Goal: Task Accomplishment & Management: Use online tool/utility

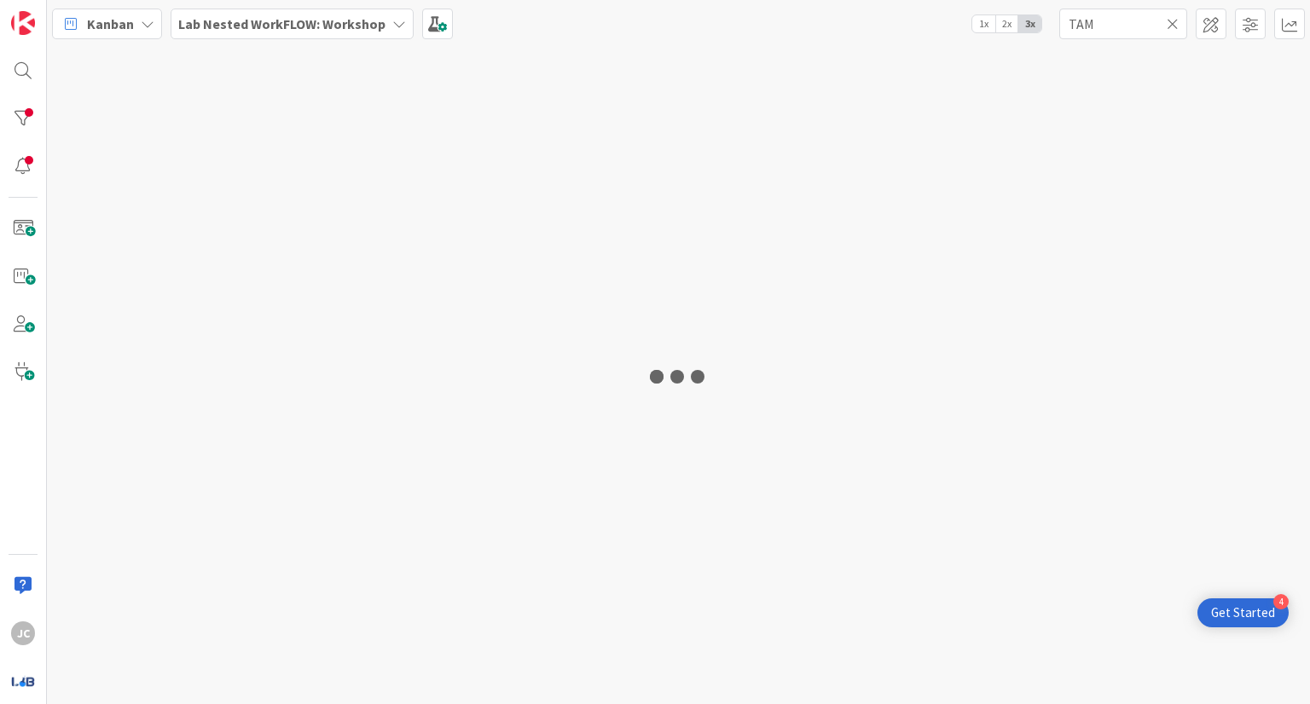
type input "TAM"
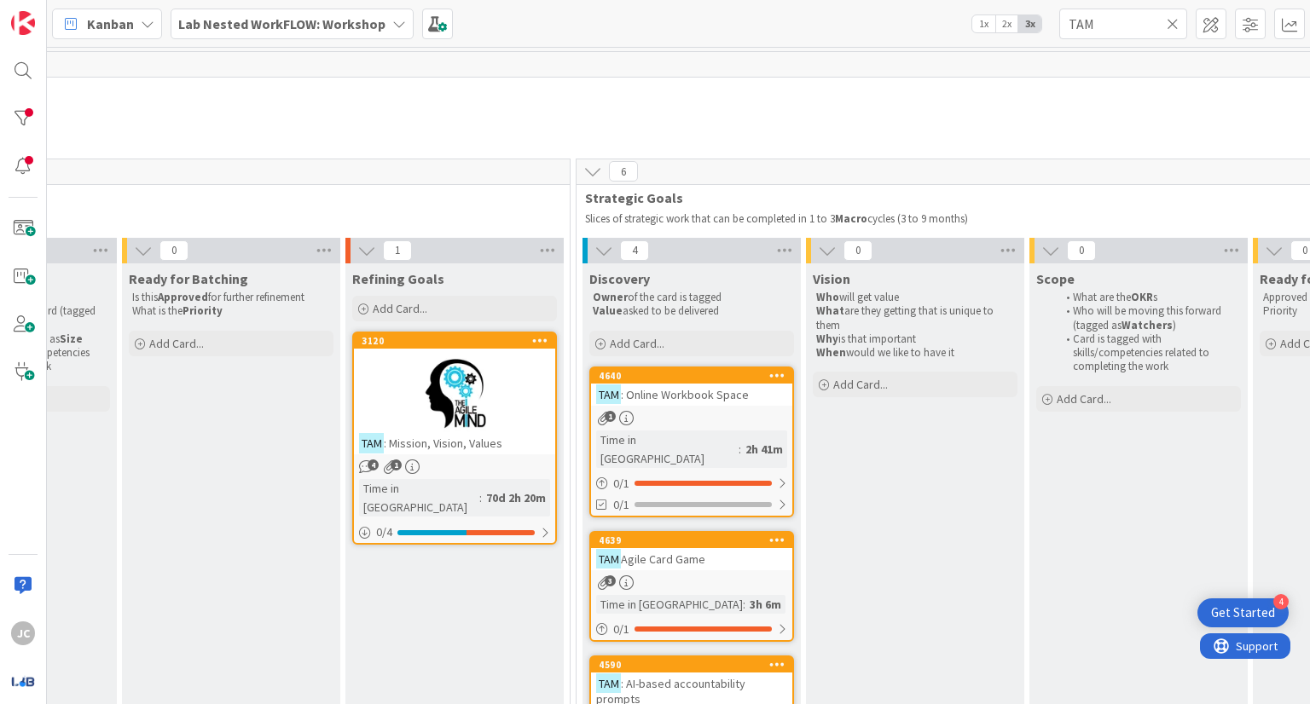
scroll to position [0, 1151]
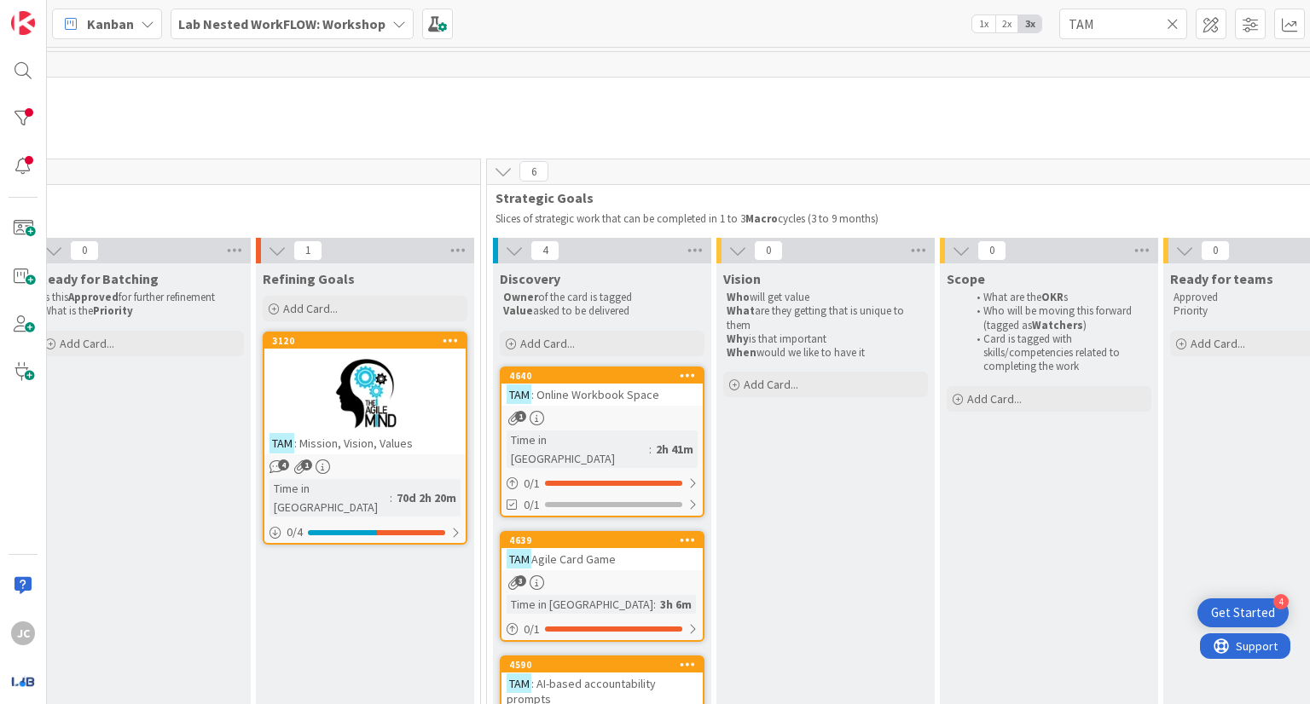
click at [662, 548] on div "TAM Agile Card Game" at bounding box center [601, 559] width 201 height 22
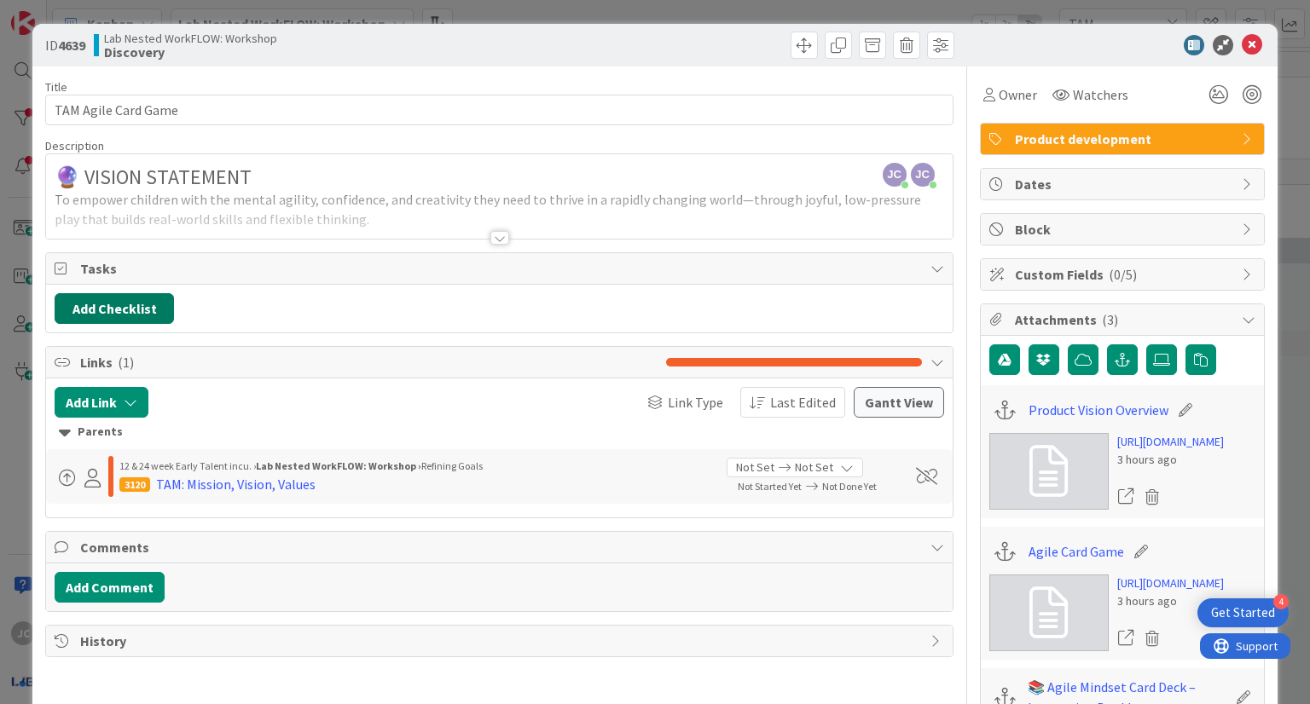
click at [165, 309] on button "Add Checklist" at bounding box center [114, 308] width 119 height 31
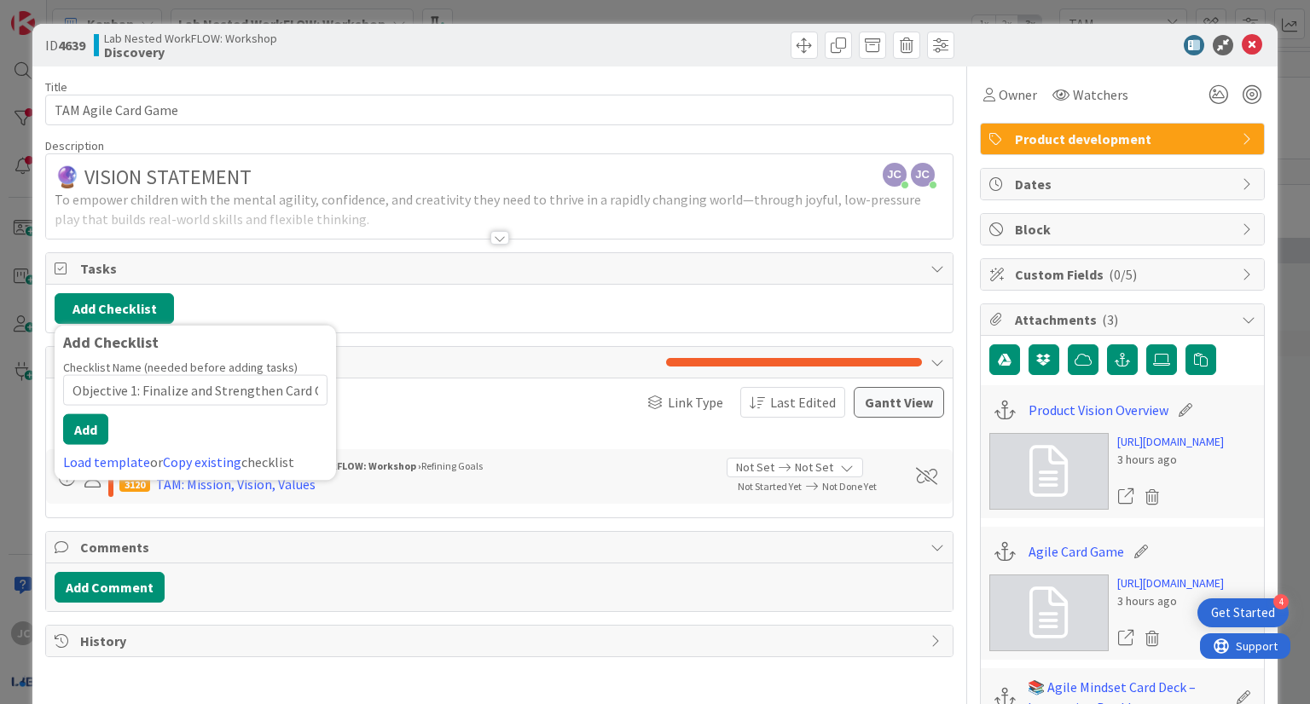
scroll to position [0, 112]
type input "Objective 1: Finalize and Strengthen Card Content for Clarity an"
click at [97, 434] on button "Add" at bounding box center [85, 429] width 45 height 31
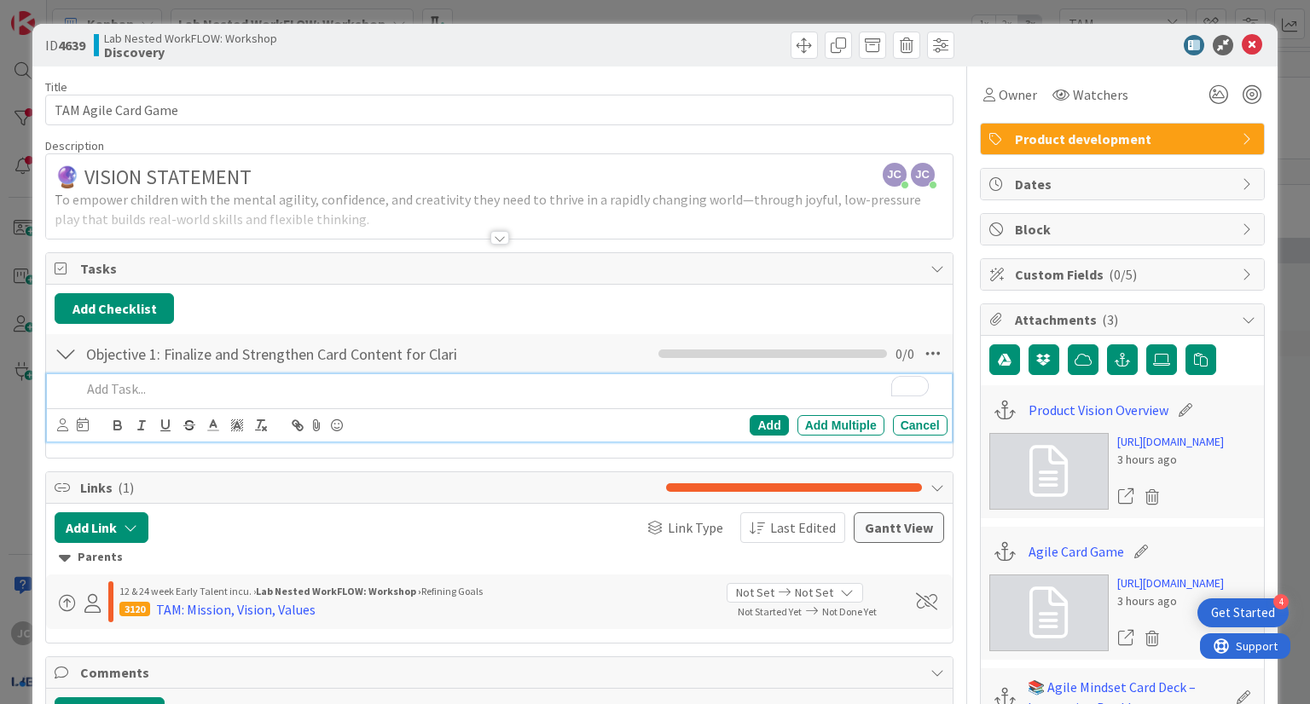
click at [405, 390] on p "To enrich screen reader interactions, please activate Accessibility in Grammarl…" at bounding box center [510, 389] width 859 height 20
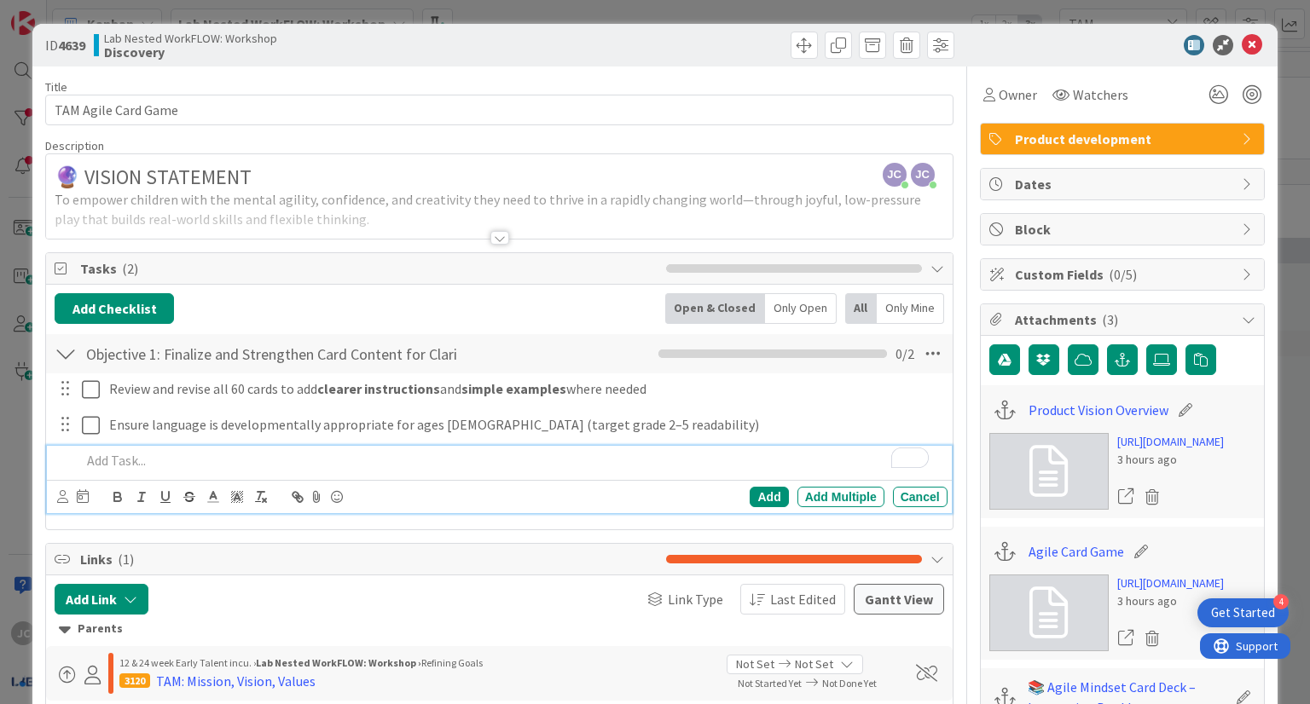
click at [552, 467] on p "To enrich screen reader interactions, please activate Accessibility in Grammarl…" at bounding box center [510, 461] width 859 height 20
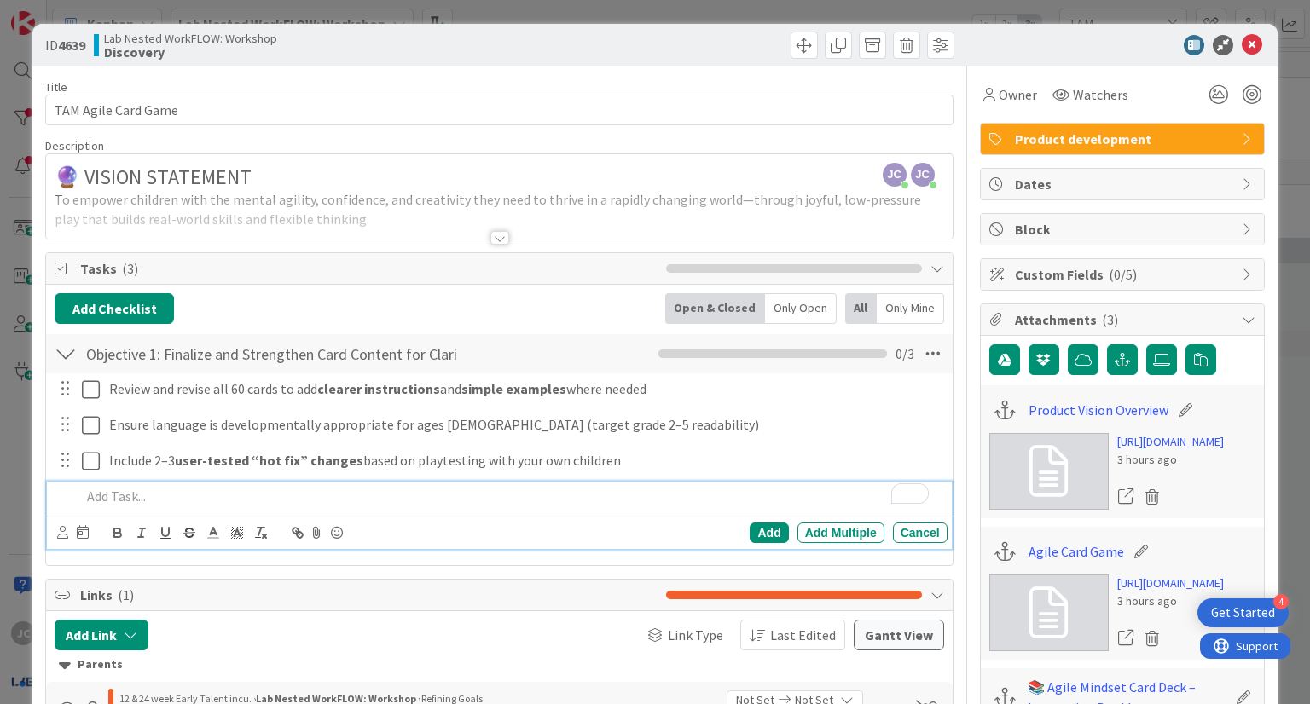
click at [498, 500] on p "To enrich screen reader interactions, please activate Accessibility in Grammarl…" at bounding box center [510, 497] width 859 height 20
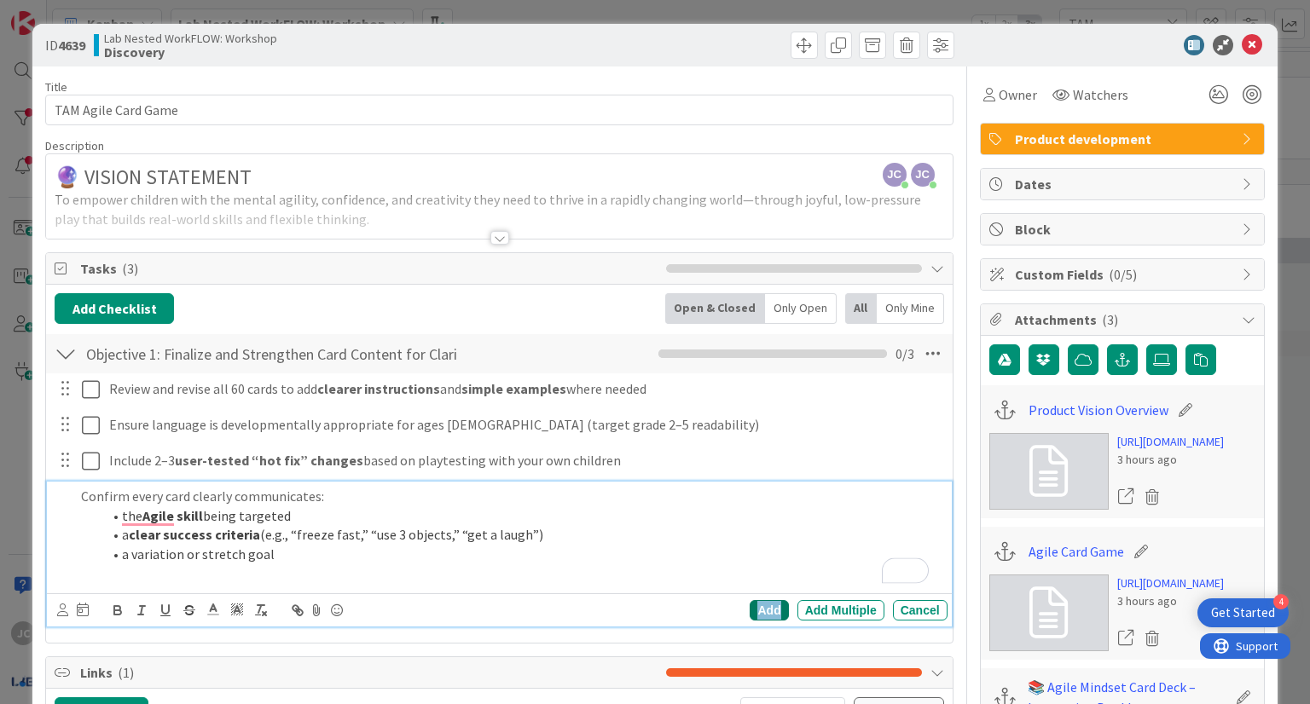
click at [767, 615] on div "Add" at bounding box center [769, 610] width 38 height 20
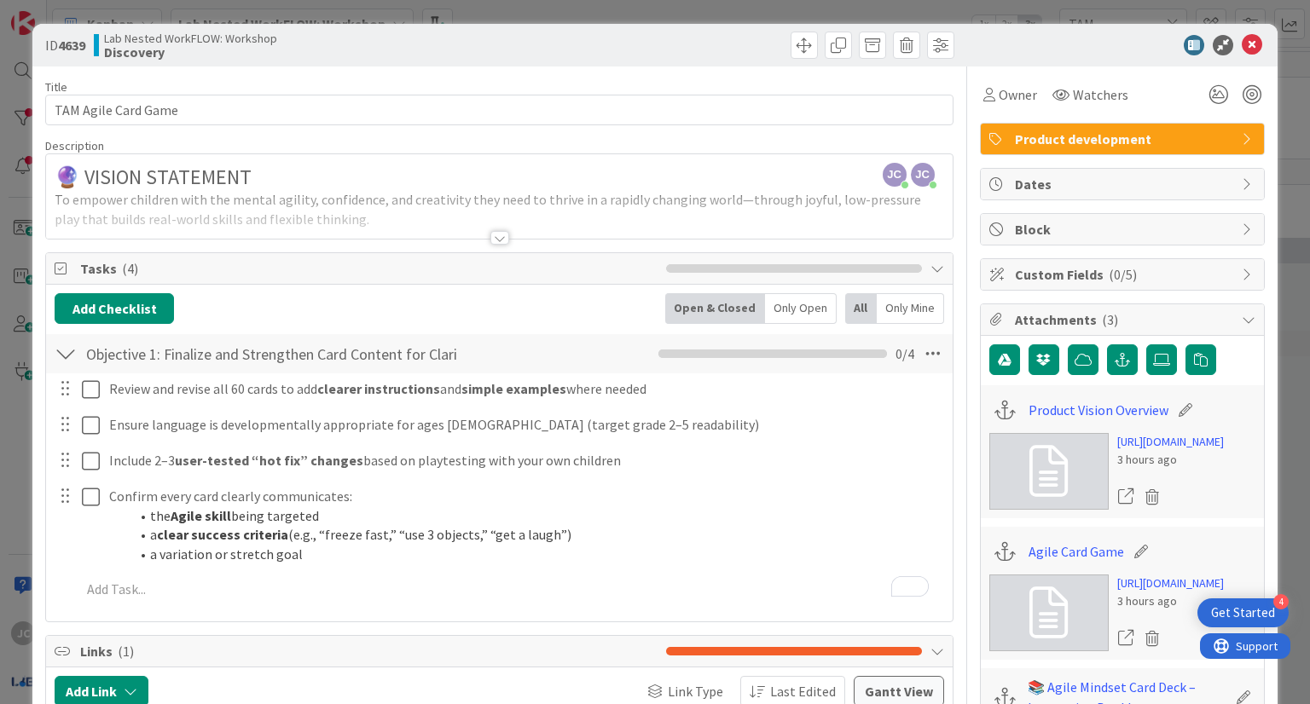
click at [518, 356] on div "Objective 1: Finalize and Strengthen Card Content for Clarity an Checklist Name…" at bounding box center [499, 353] width 906 height 39
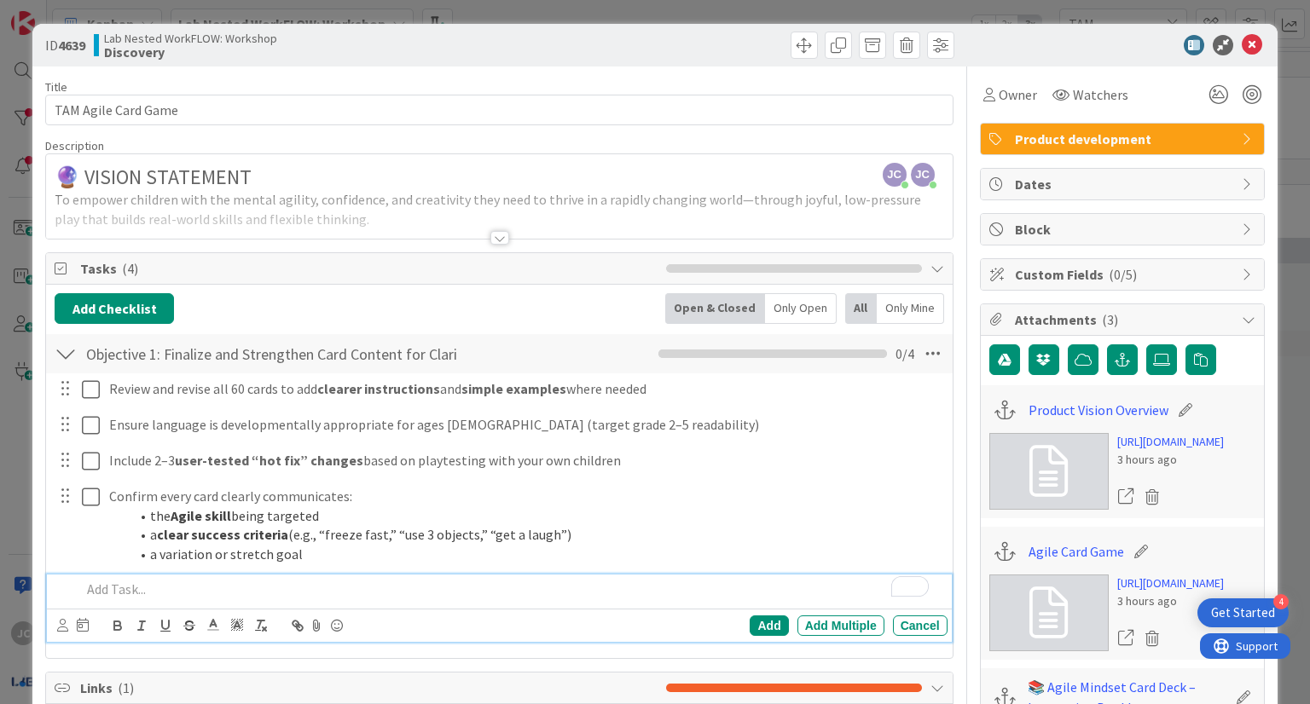
click at [136, 596] on p "To enrich screen reader interactions, please activate Accessibility in Grammarl…" at bounding box center [510, 590] width 859 height 20
click at [750, 628] on div "Add" at bounding box center [769, 626] width 38 height 20
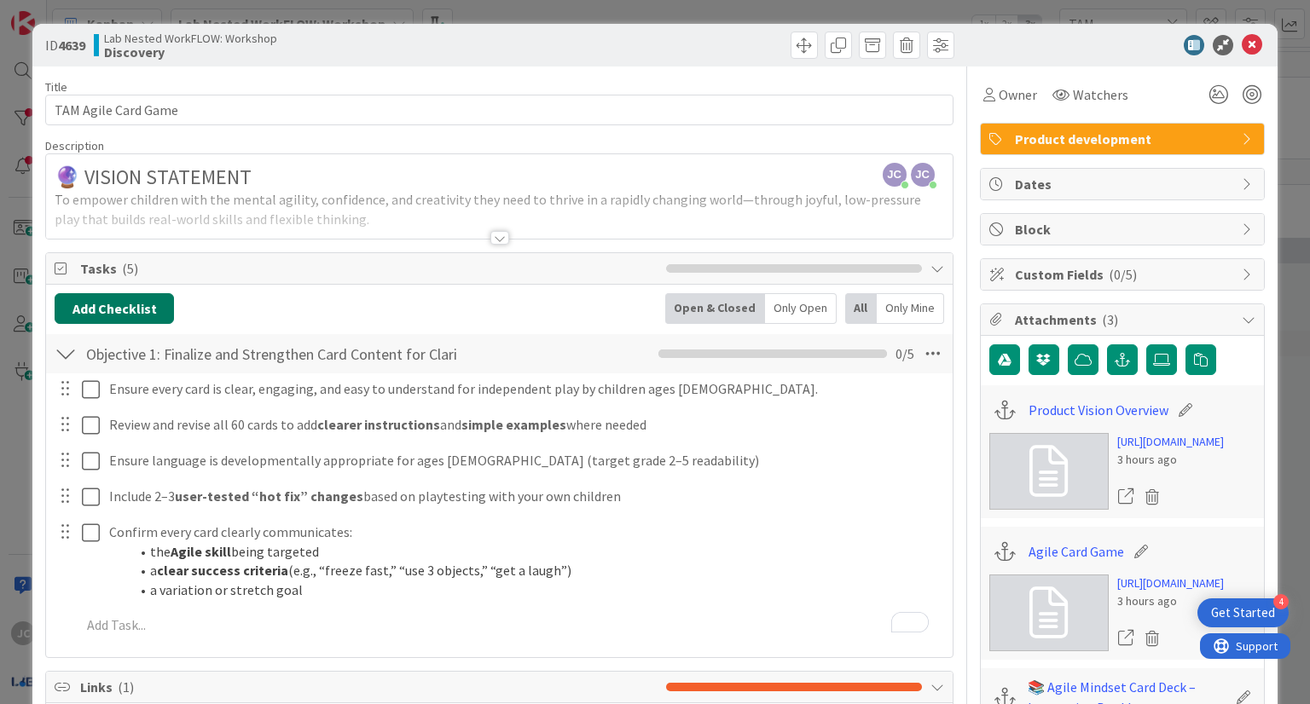
click at [150, 311] on button "Add Checklist" at bounding box center [114, 308] width 119 height 31
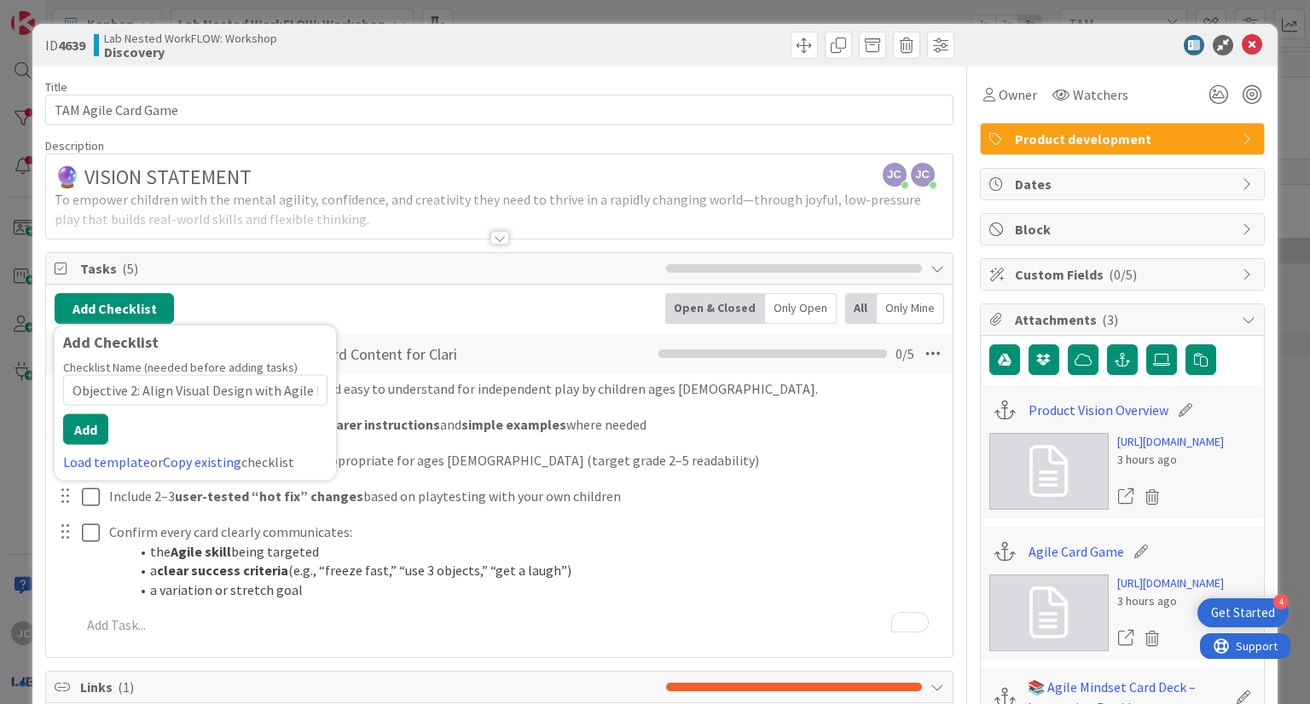
scroll to position [0, 113]
type input "Objective 2: Align Visual Design with Agile Mind Brand and Colla"
click at [92, 431] on button "Add" at bounding box center [85, 429] width 45 height 31
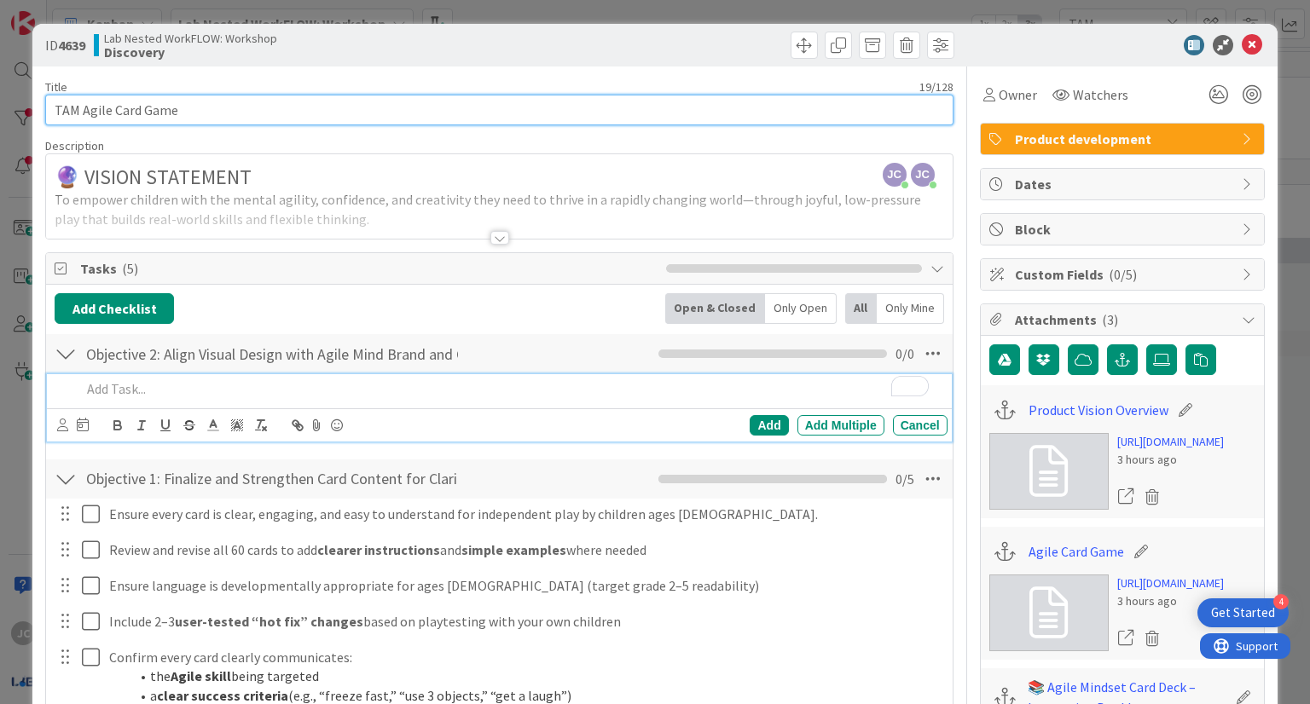
drag, startPoint x: 820, startPoint y: 698, endPoint x: 859, endPoint y: 117, distance: 582.9
click at [859, 117] on input "TAM Agile Card Game" at bounding box center [498, 110] width 907 height 31
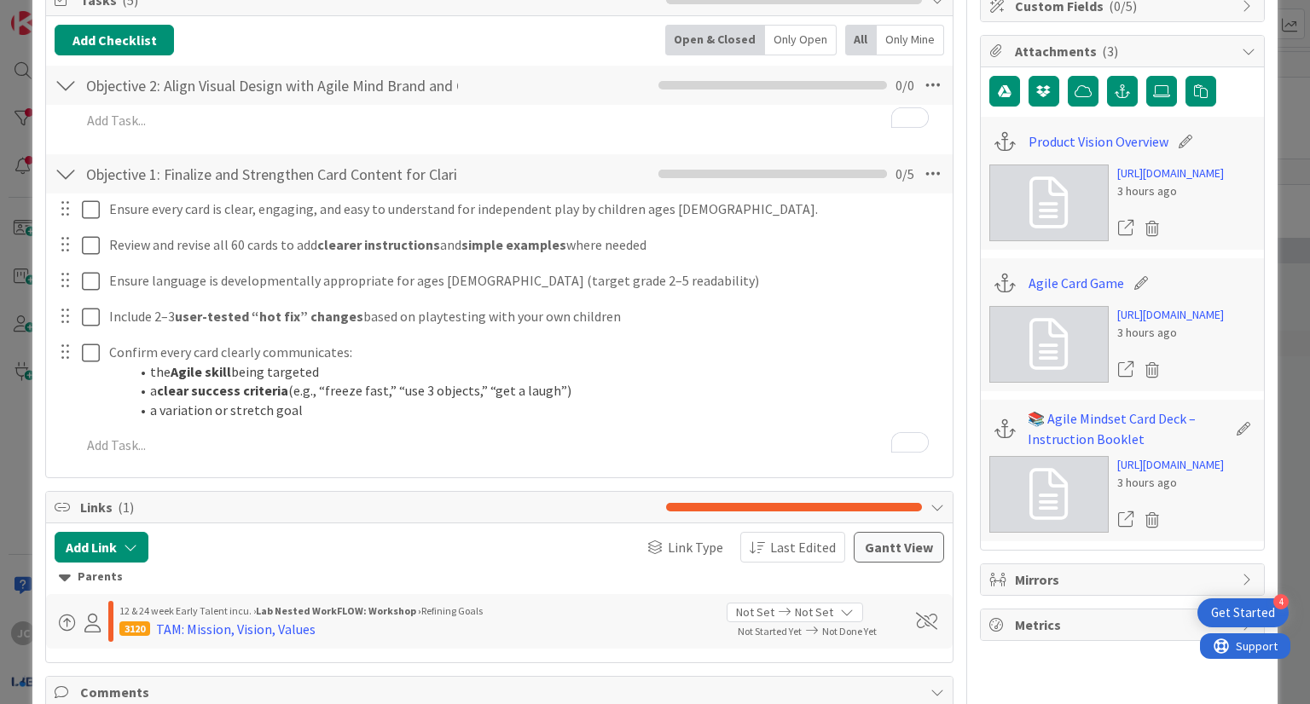
scroll to position [283, 0]
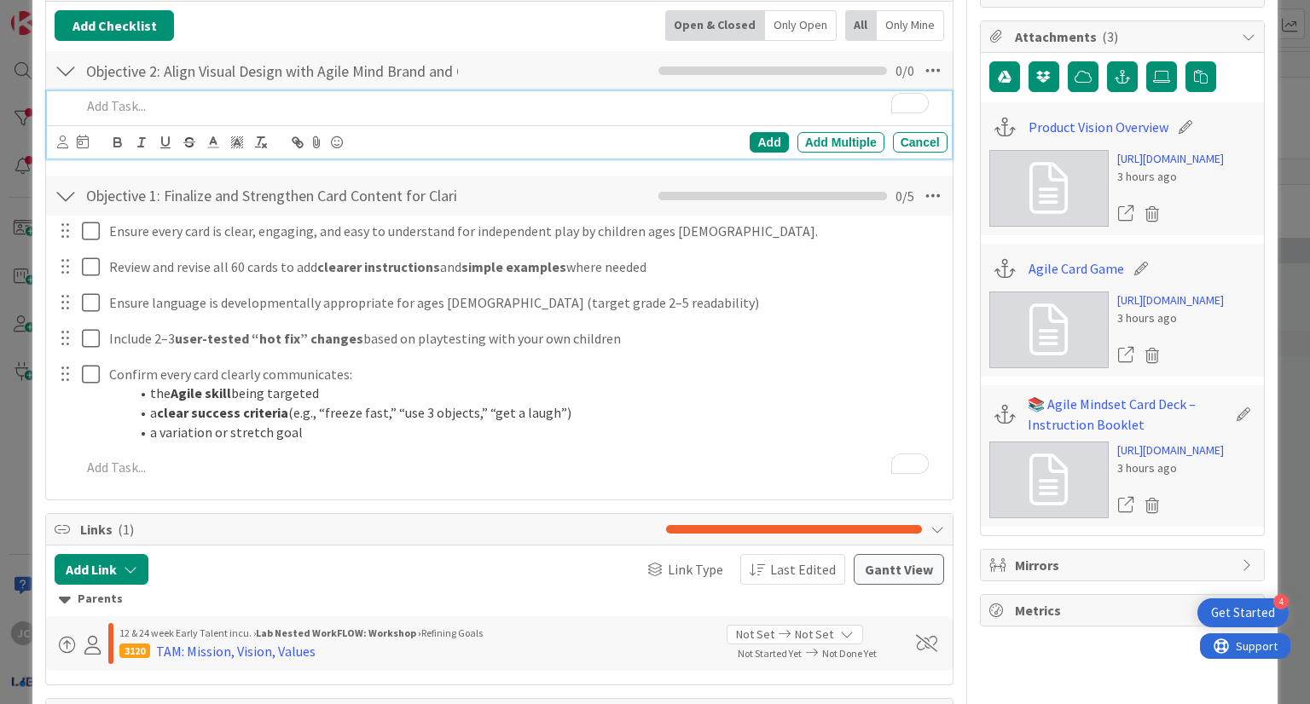
click at [249, 113] on p "To enrich screen reader interactions, please activate Accessibility in Grammarl…" at bounding box center [510, 106] width 859 height 20
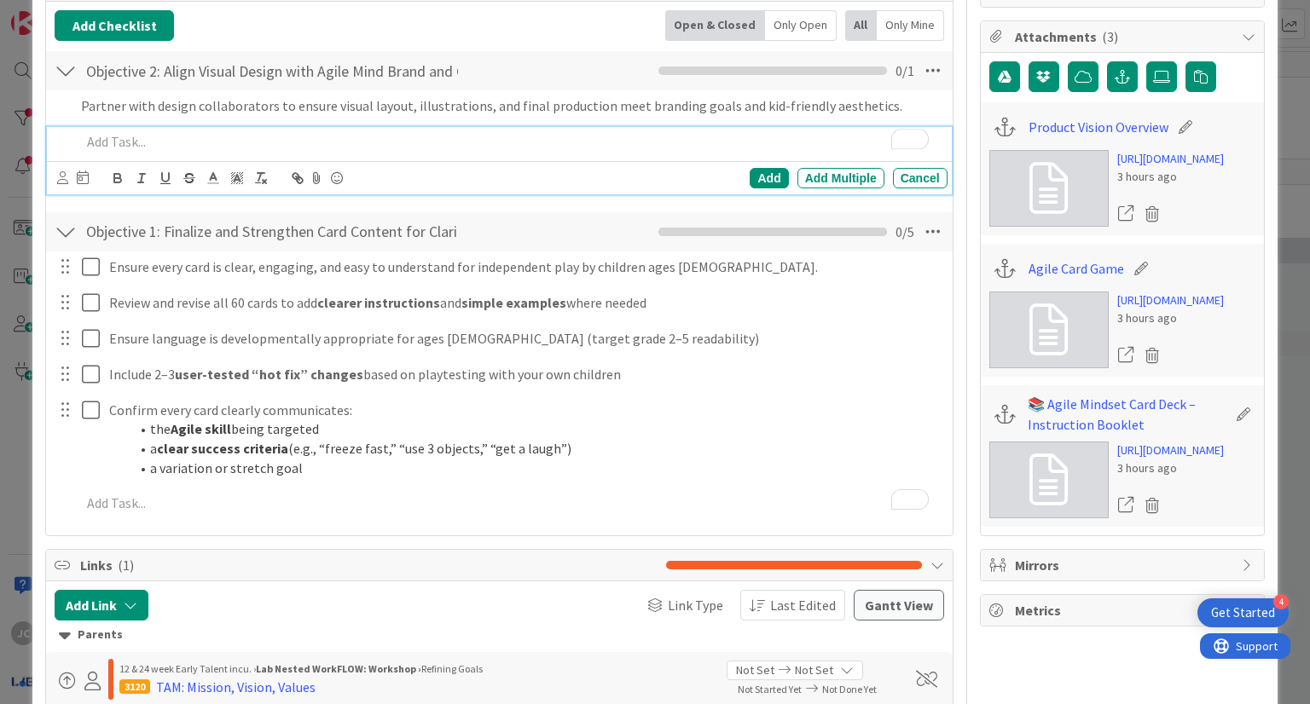
scroll to position [320, 0]
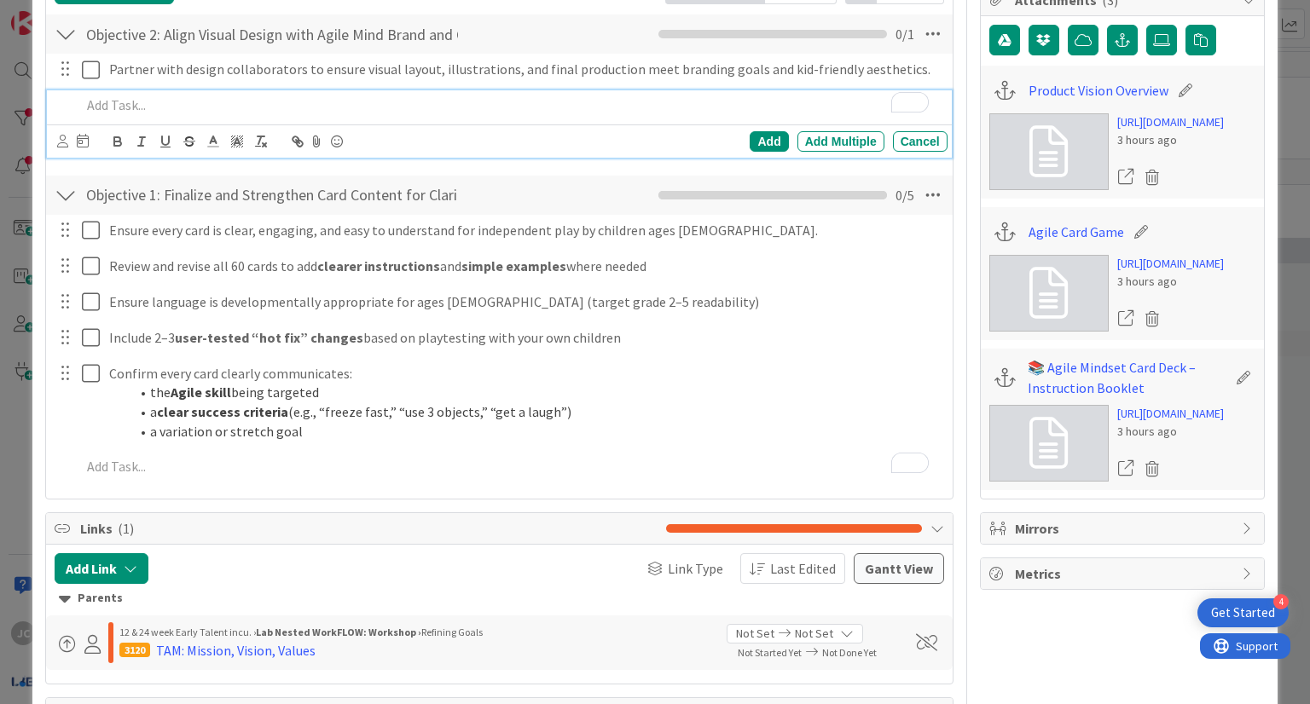
click at [259, 101] on p "To enrich screen reader interactions, please activate Accessibility in Grammarl…" at bounding box center [510, 106] width 859 height 20
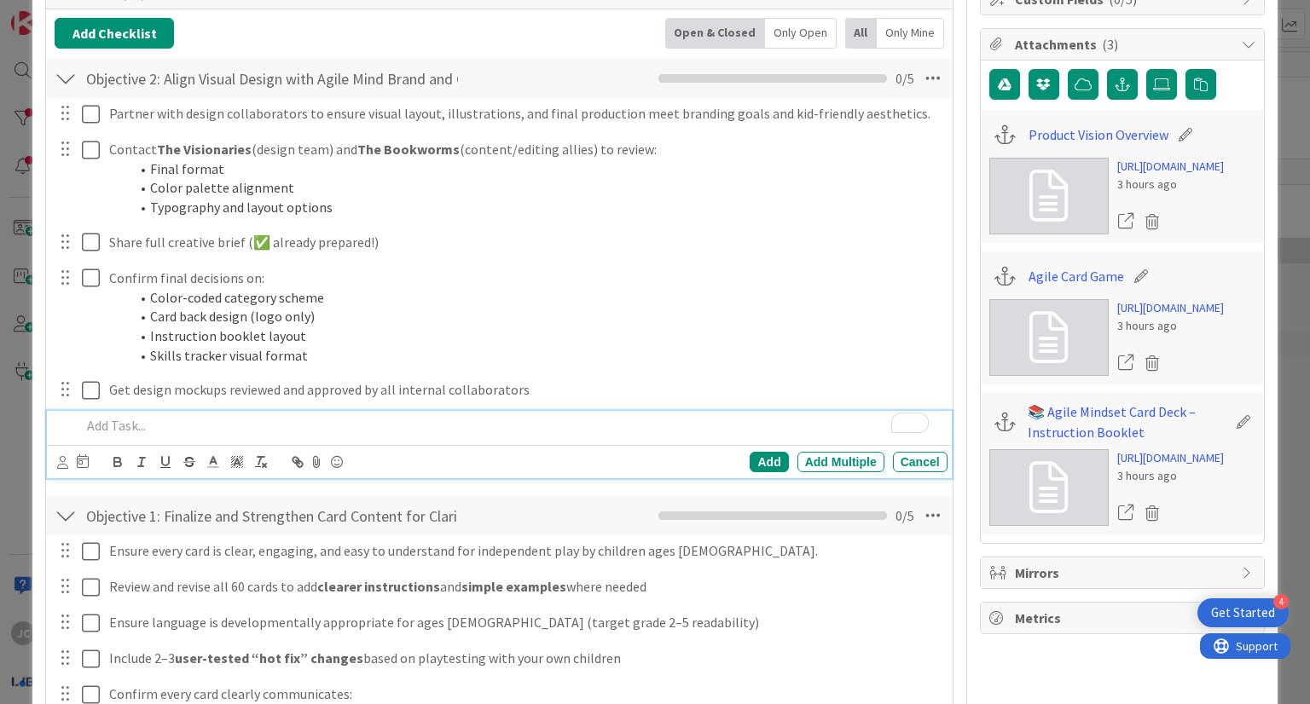
scroll to position [197, 0]
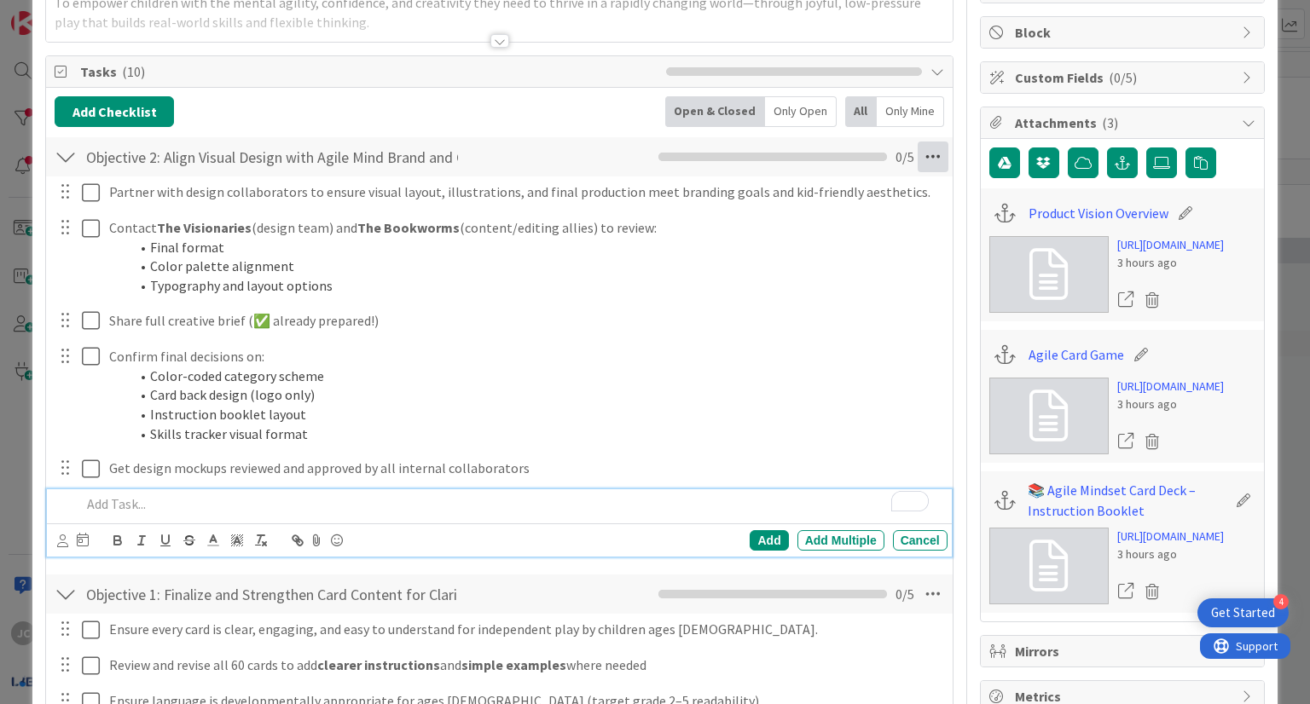
click at [921, 161] on icon at bounding box center [933, 157] width 31 height 31
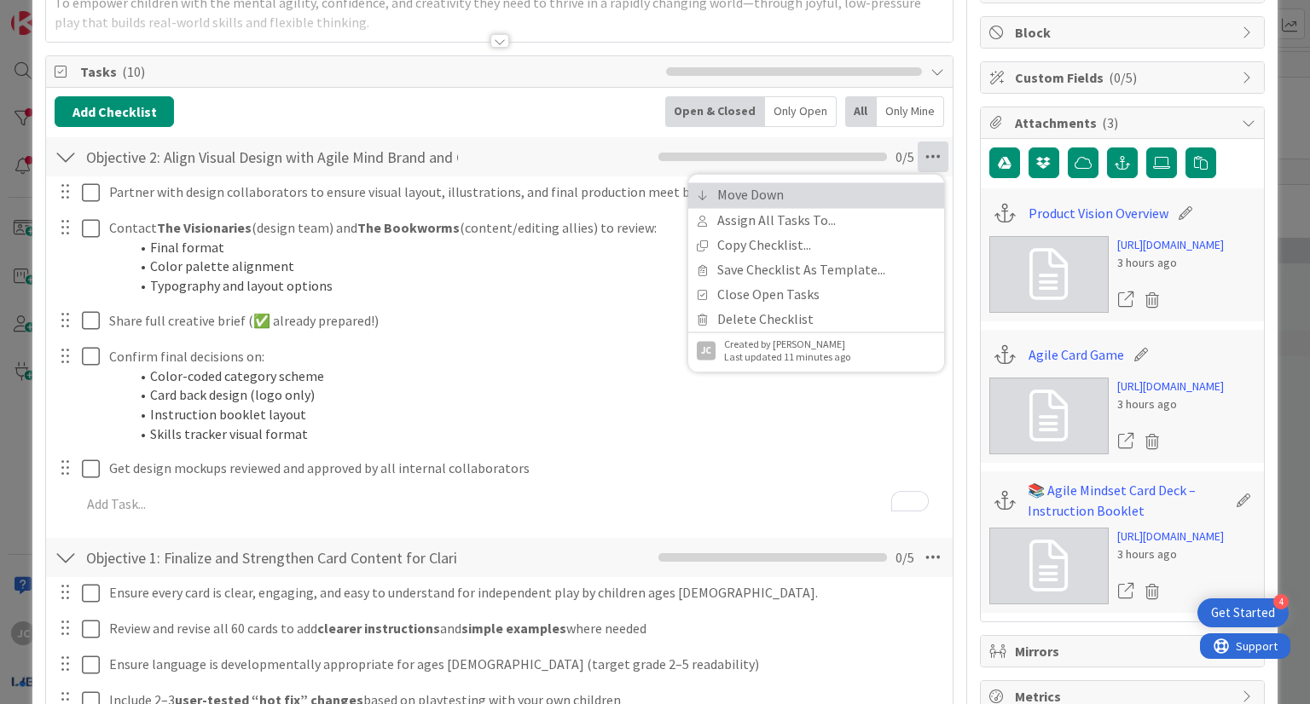
click at [823, 199] on link "Move Down" at bounding box center [816, 194] width 256 height 25
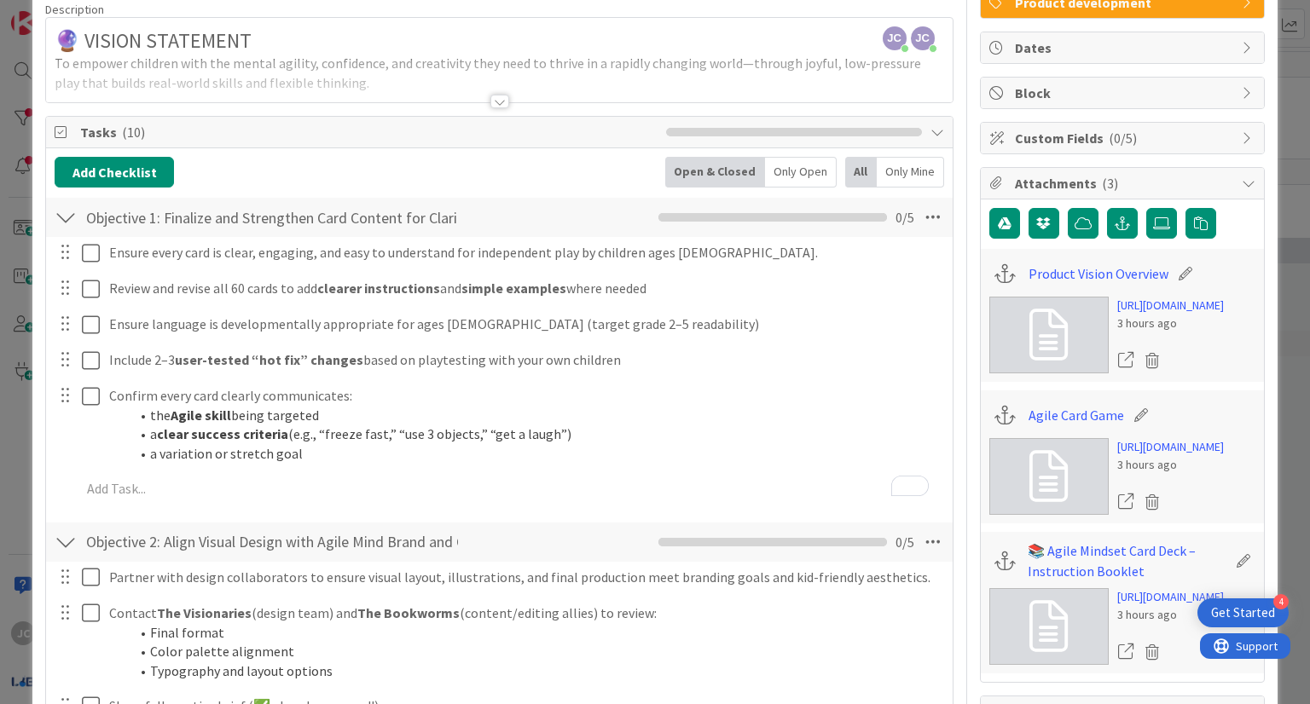
scroll to position [133, 0]
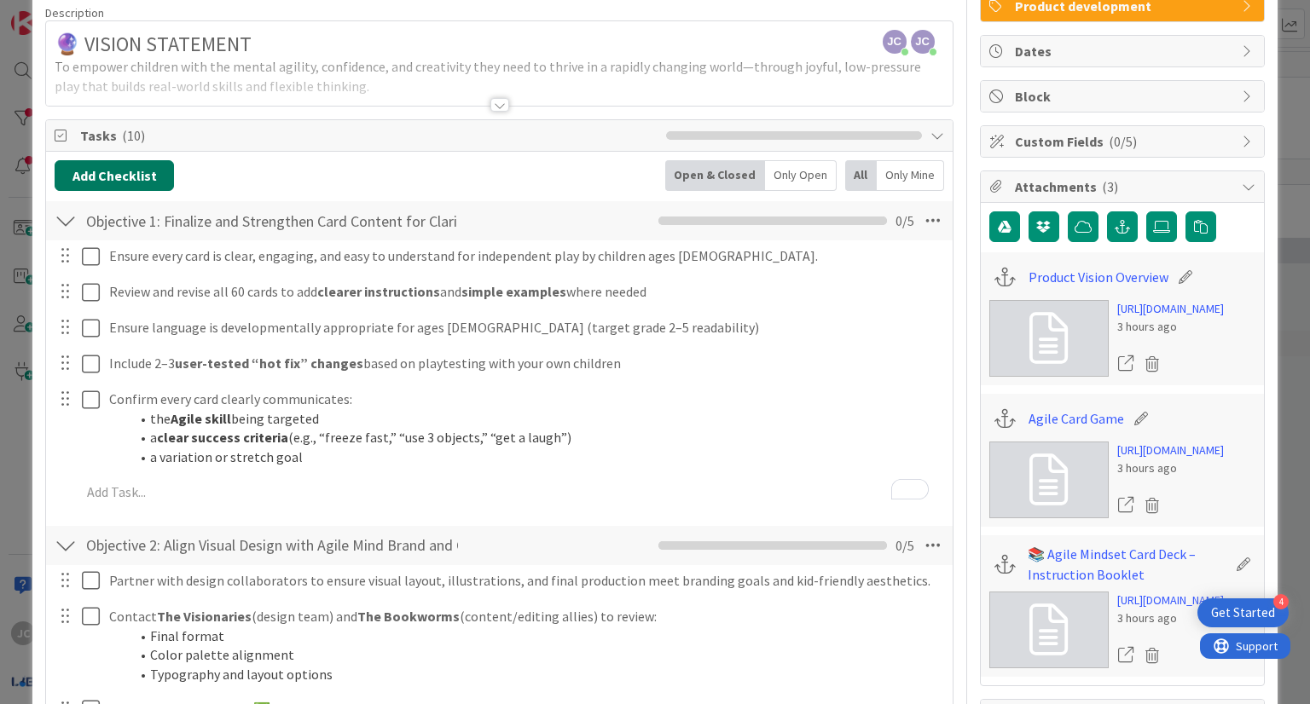
click at [148, 164] on button "Add Checklist" at bounding box center [114, 175] width 119 height 31
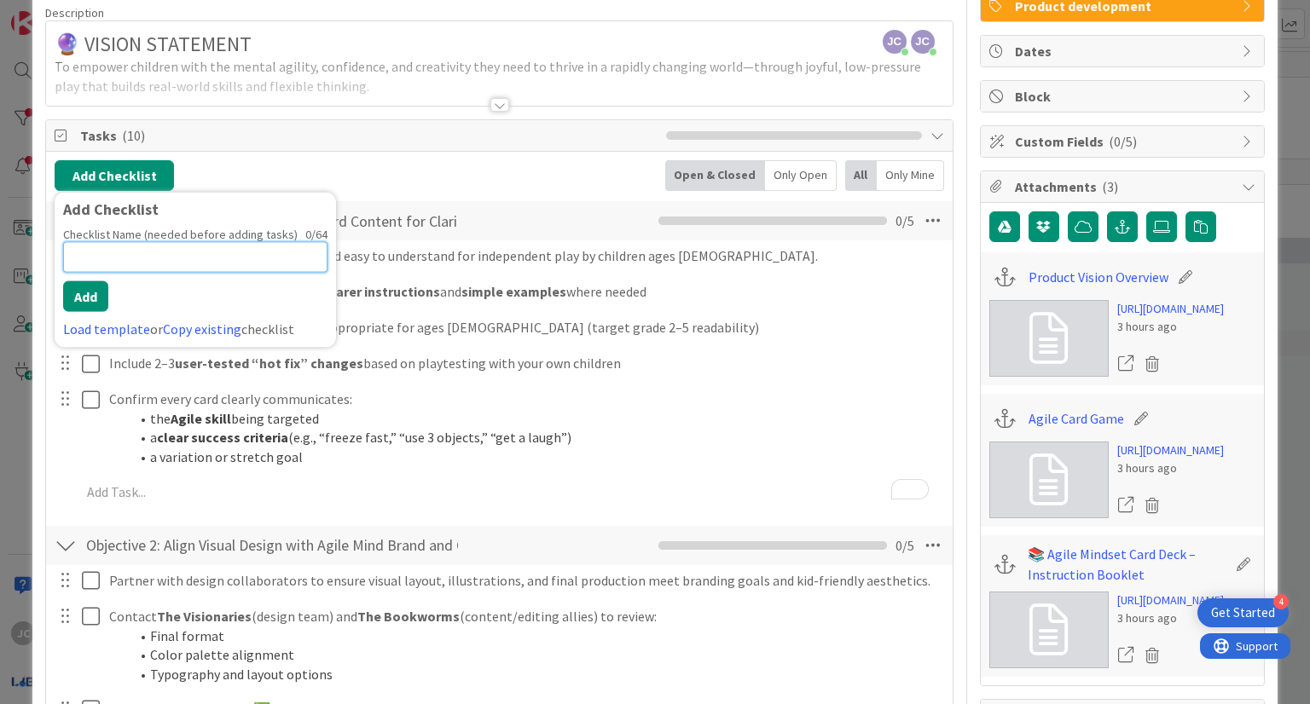
paste input "Objective 3: Prepare for Production and Publishing"
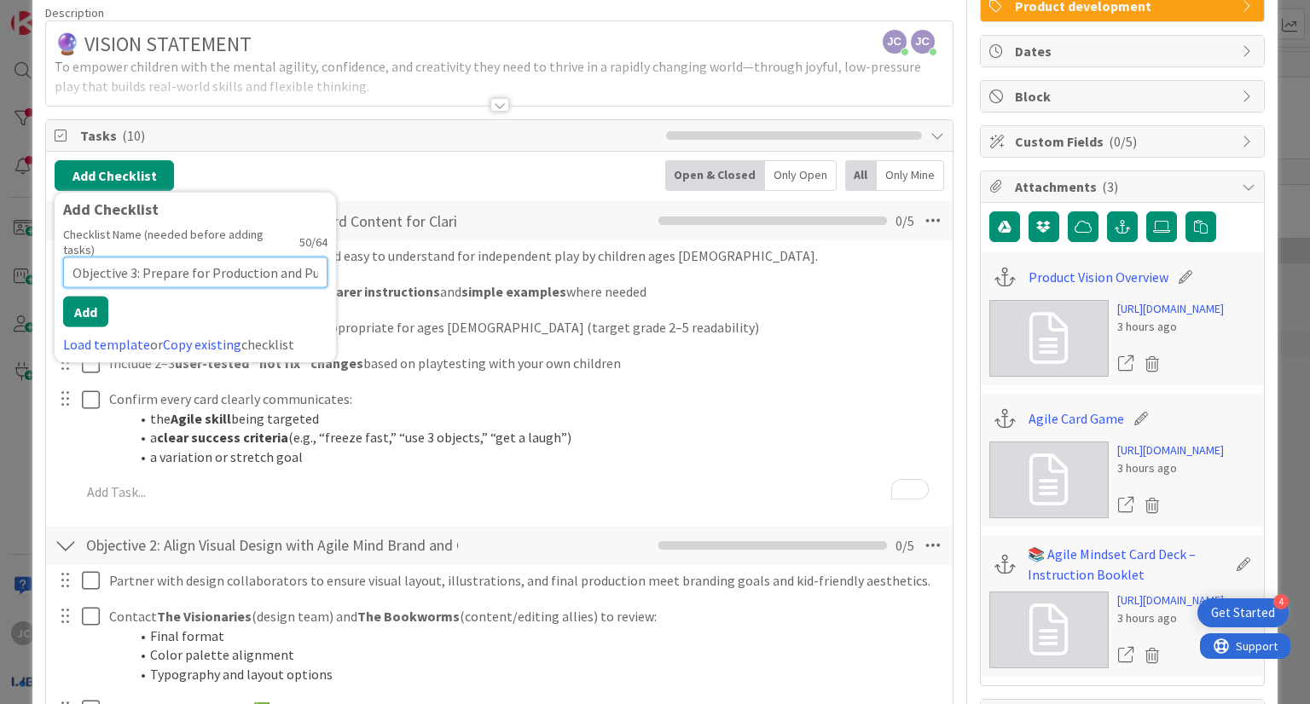
scroll to position [0, 41]
type input "Objective 3: Prepare for Production and Publishing"
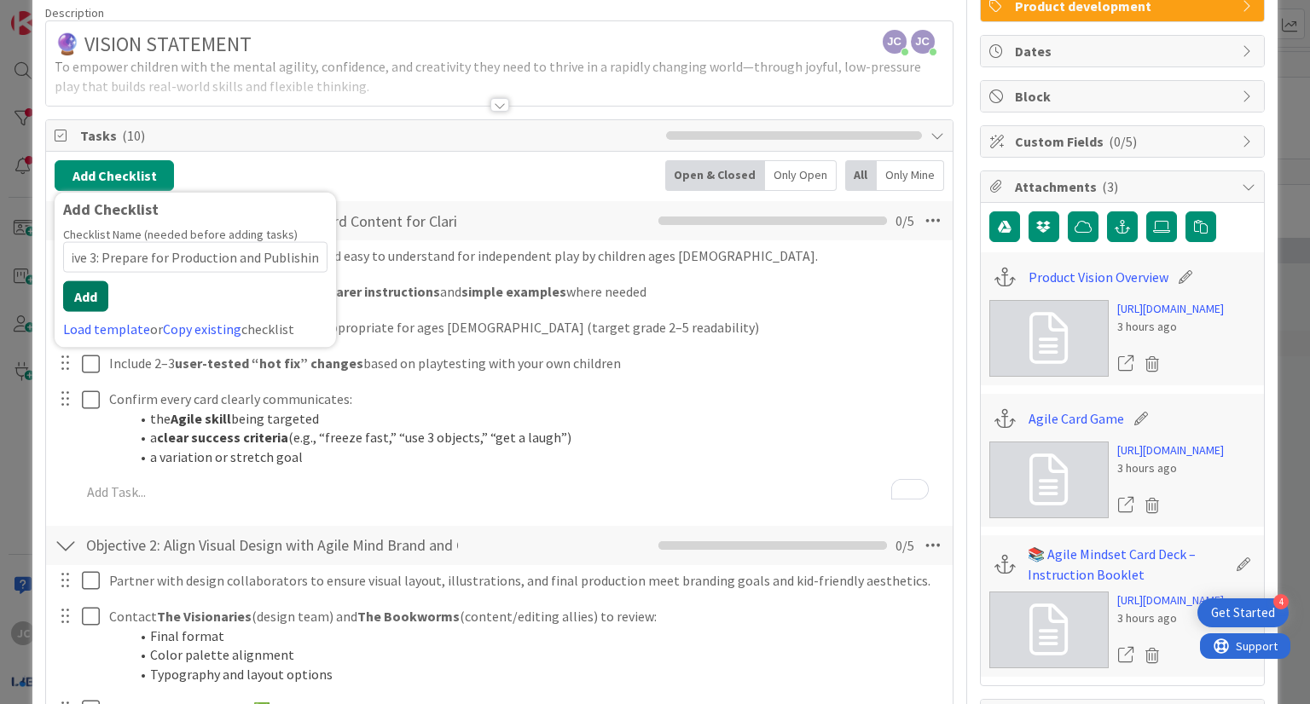
click at [82, 296] on button "Add" at bounding box center [85, 296] width 45 height 31
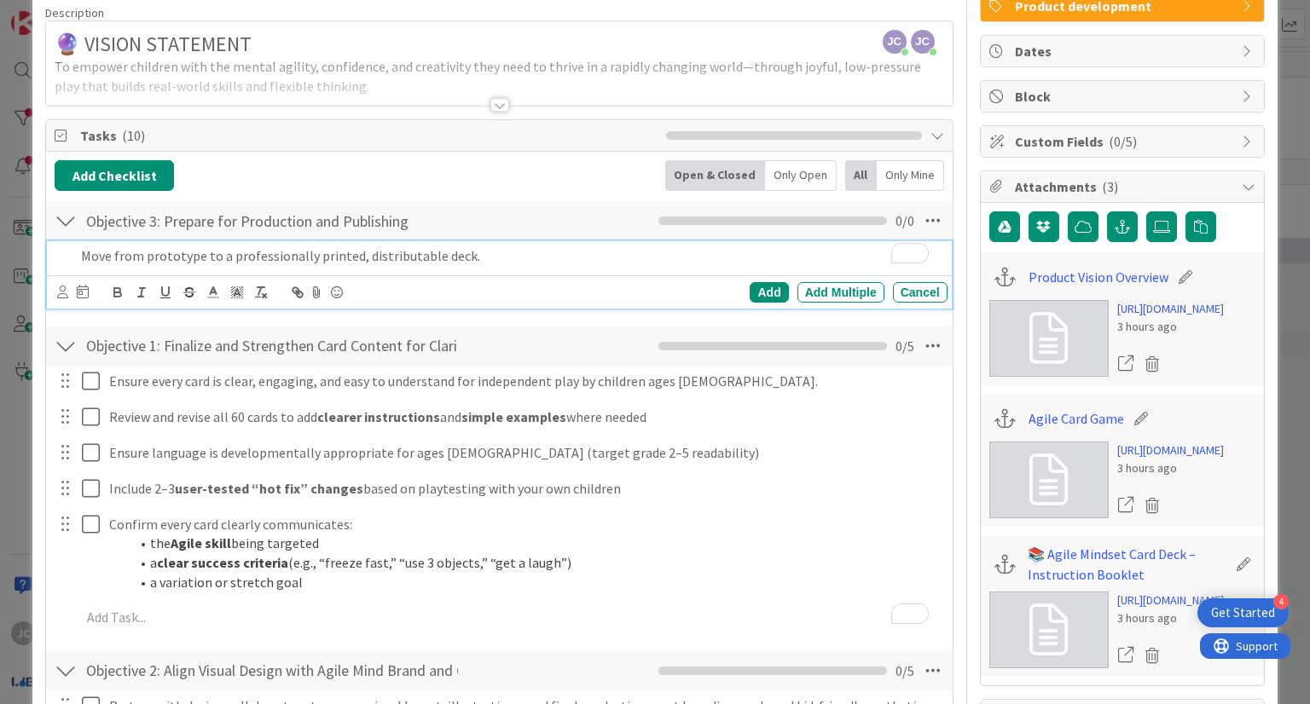
click at [366, 275] on div "Add Add Multiple Cancel" at bounding box center [499, 291] width 904 height 33
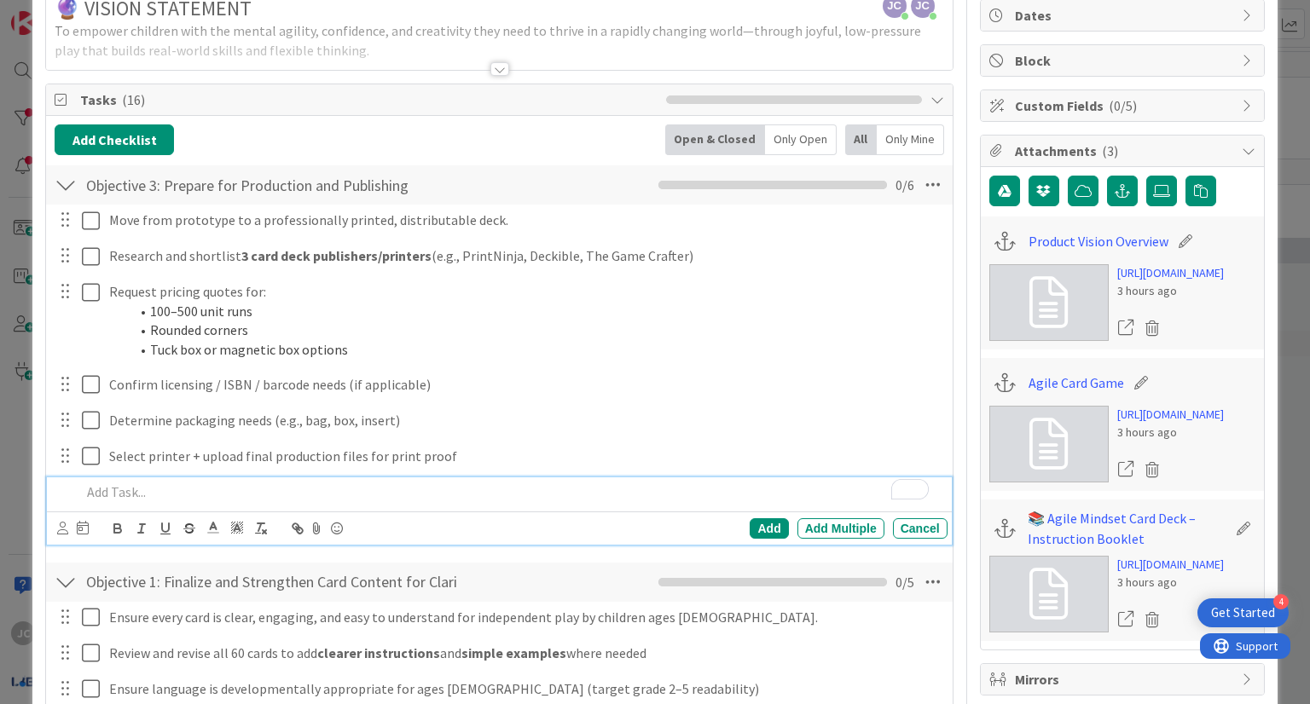
scroll to position [167, 0]
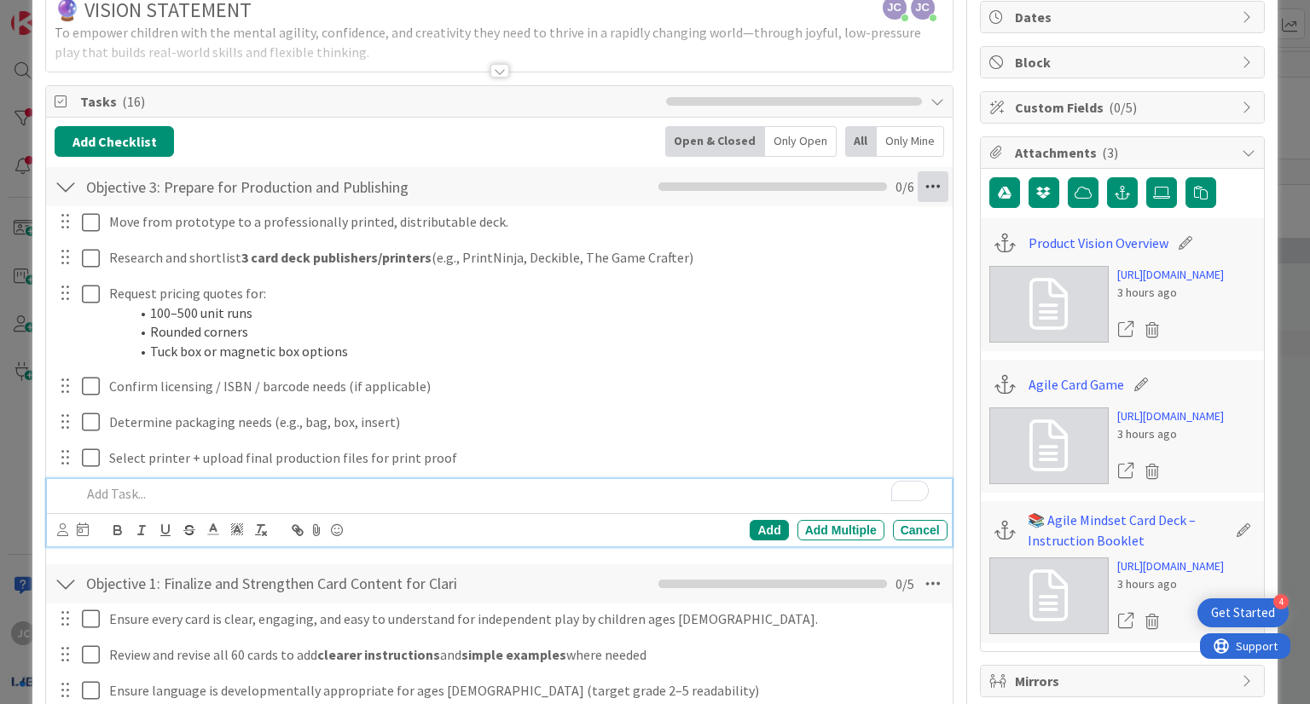
drag, startPoint x: 923, startPoint y: 194, endPoint x: 913, endPoint y: 182, distance: 15.2
click at [918, 182] on icon at bounding box center [933, 186] width 31 height 31
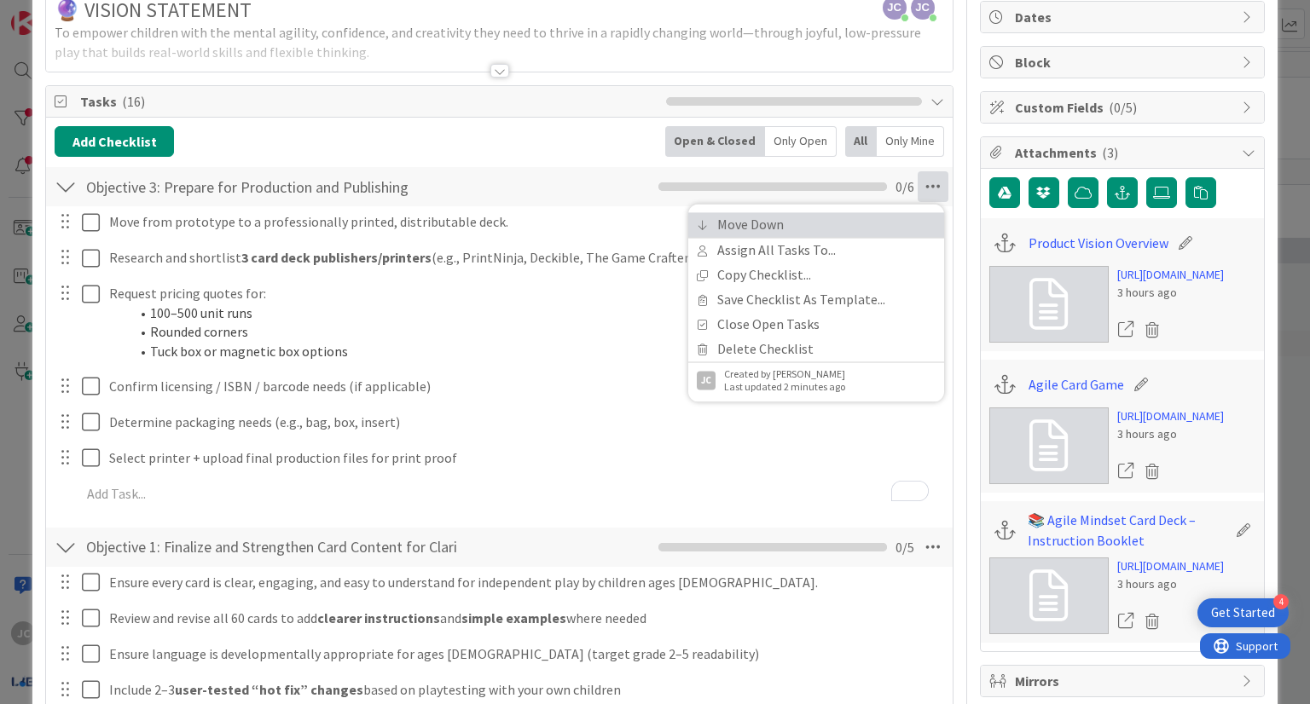
click at [865, 213] on link "Move Down" at bounding box center [816, 224] width 256 height 25
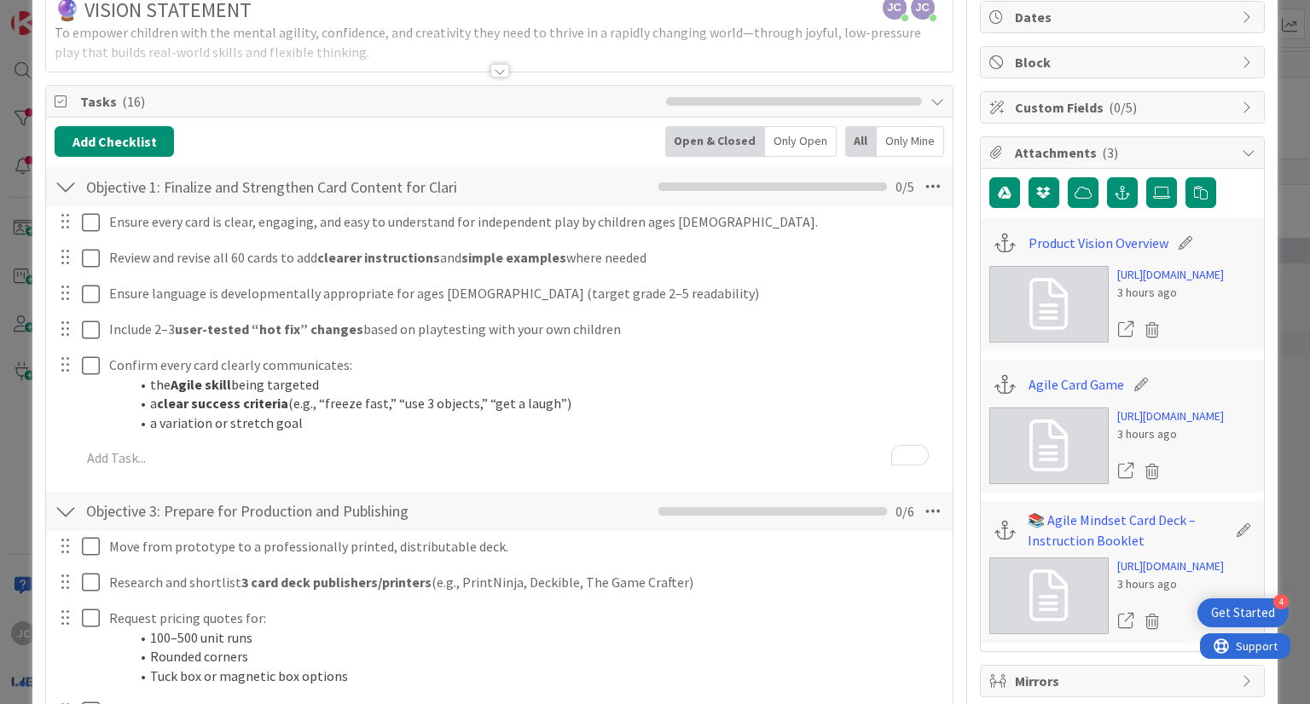
scroll to position [656, 0]
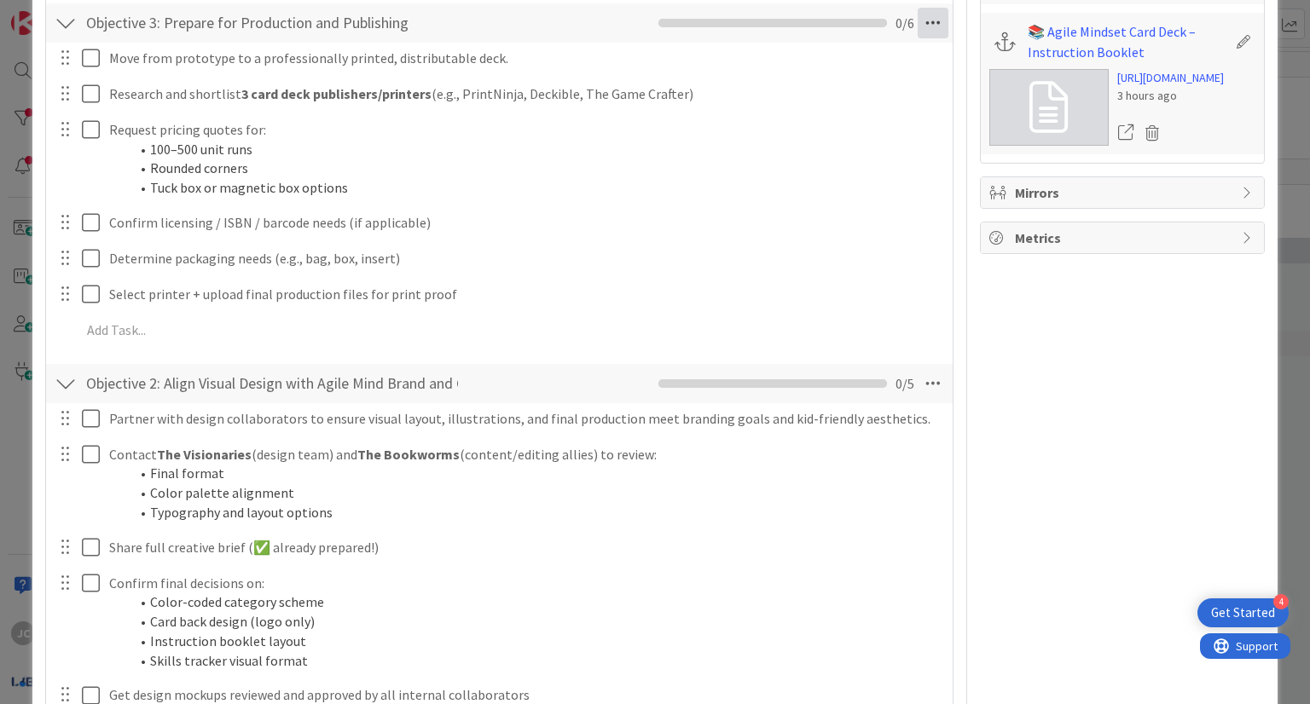
click at [925, 26] on icon at bounding box center [933, 23] width 31 height 31
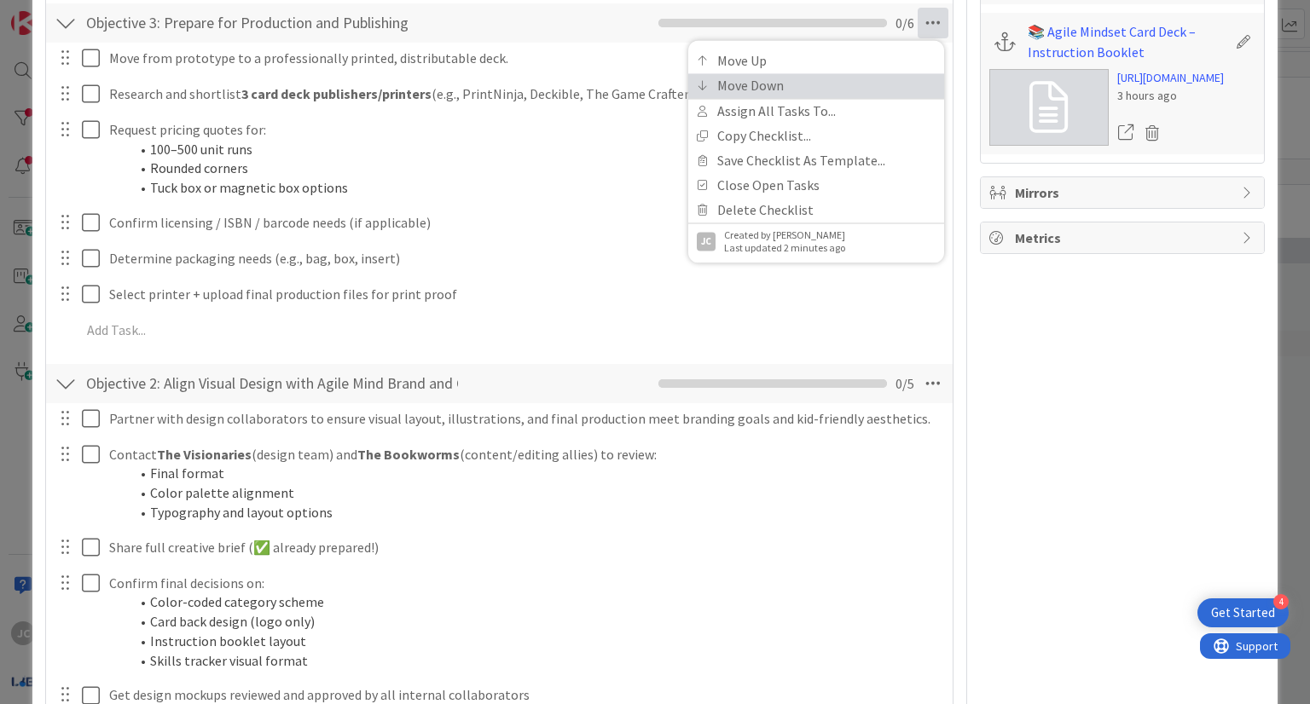
click at [816, 86] on link "Move Down" at bounding box center [816, 85] width 256 height 25
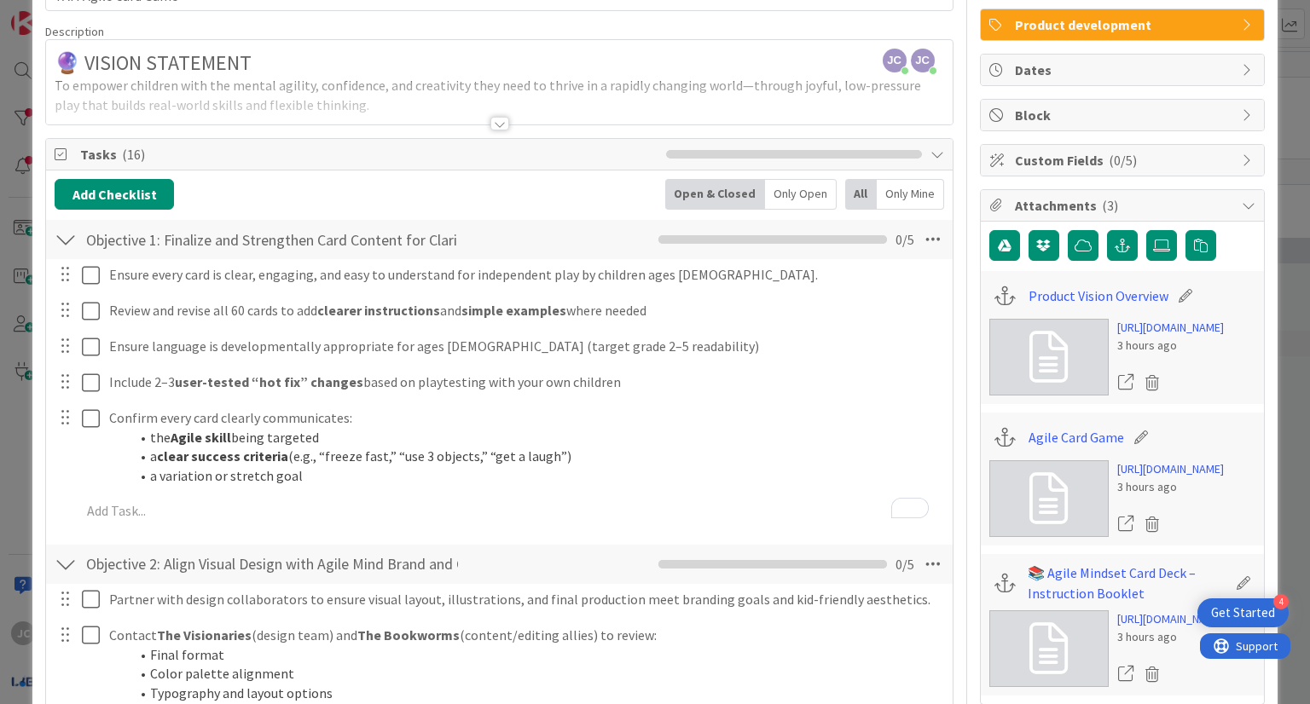
scroll to position [54, 0]
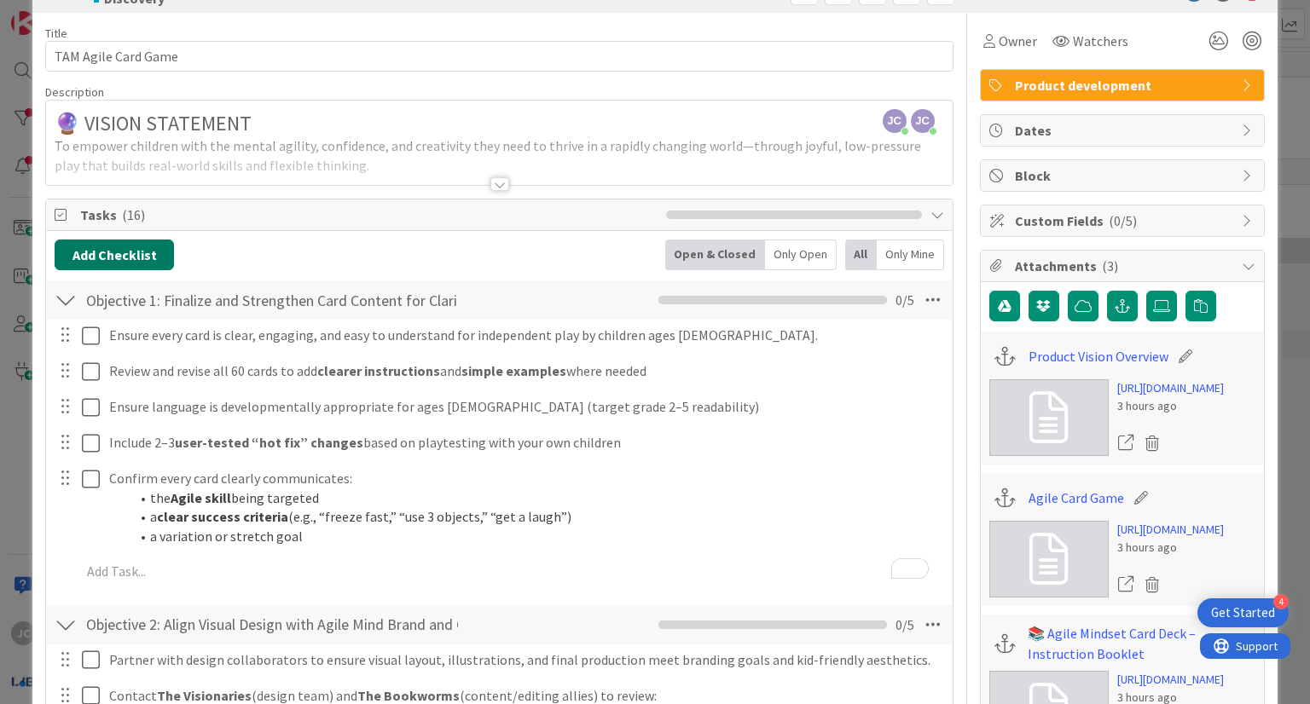
click at [144, 259] on button "Add Checklist" at bounding box center [114, 255] width 119 height 31
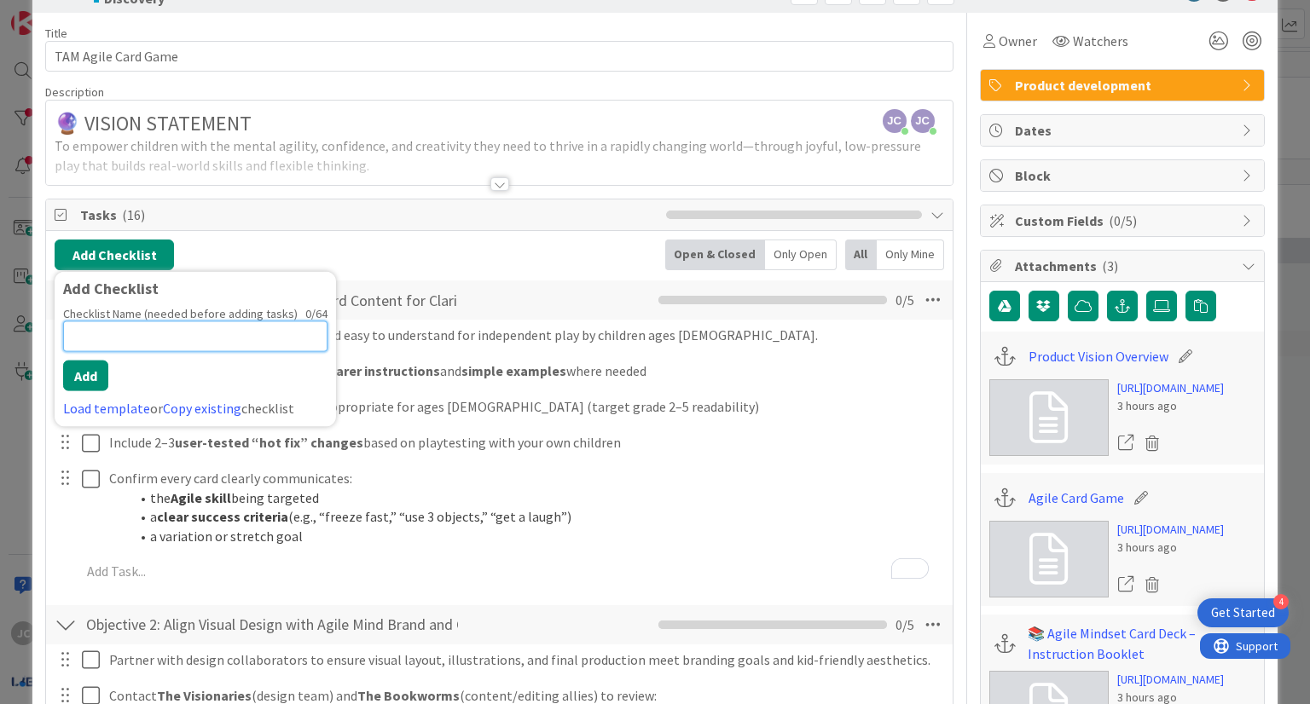
paste input "Objective 4: Incorporate Real User Feedback for Iteration"
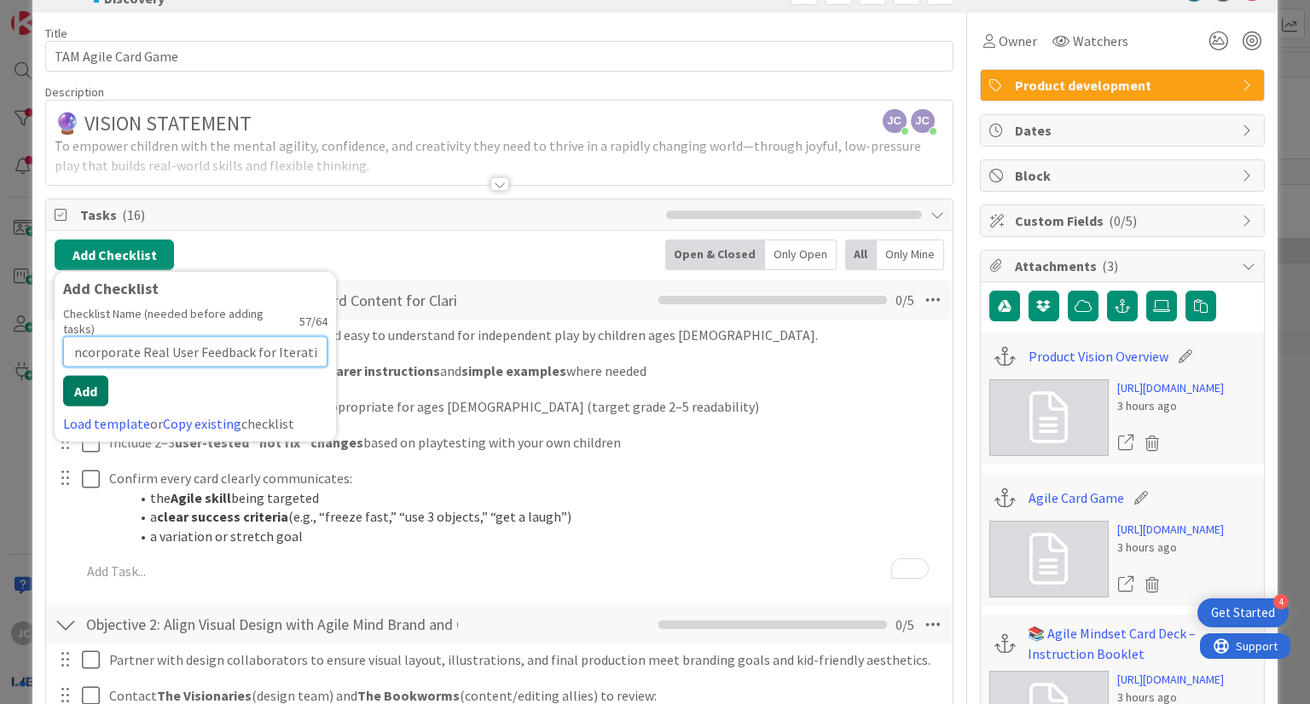
type input "Objective 4: Incorporate Real User Feedback for Iteration"
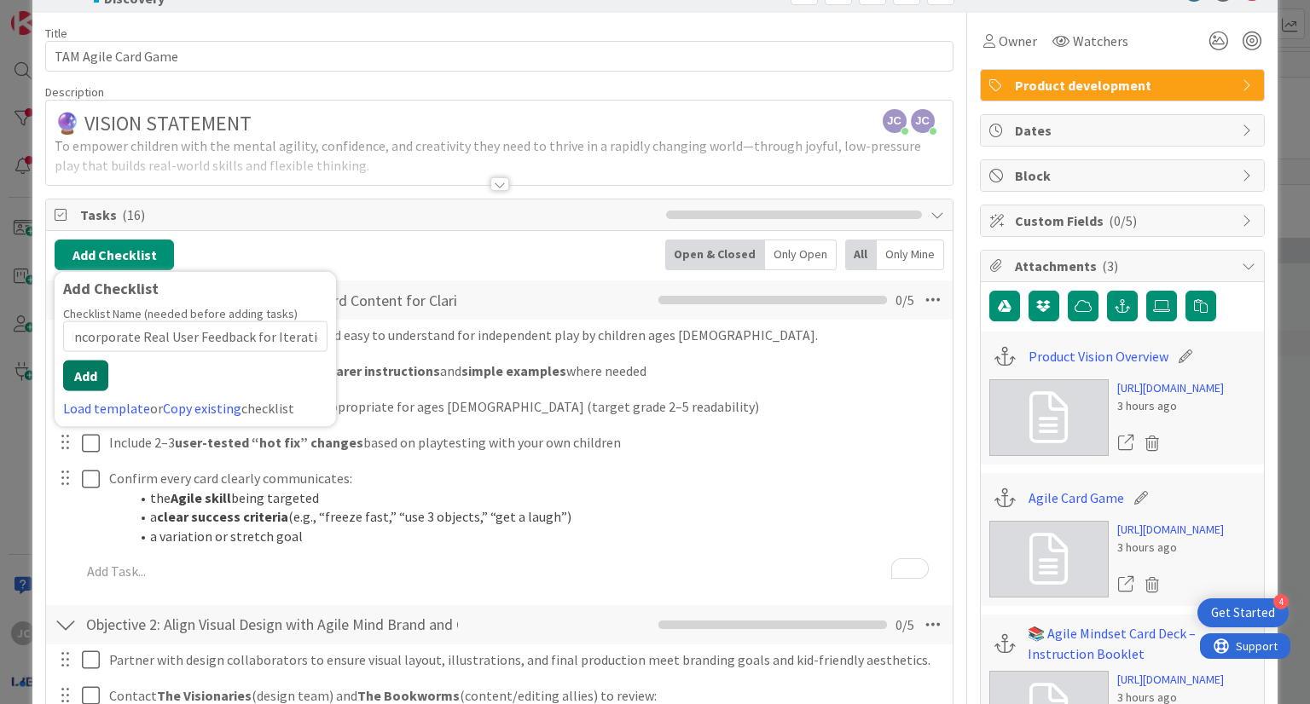
click at [91, 376] on button "Add" at bounding box center [85, 376] width 45 height 31
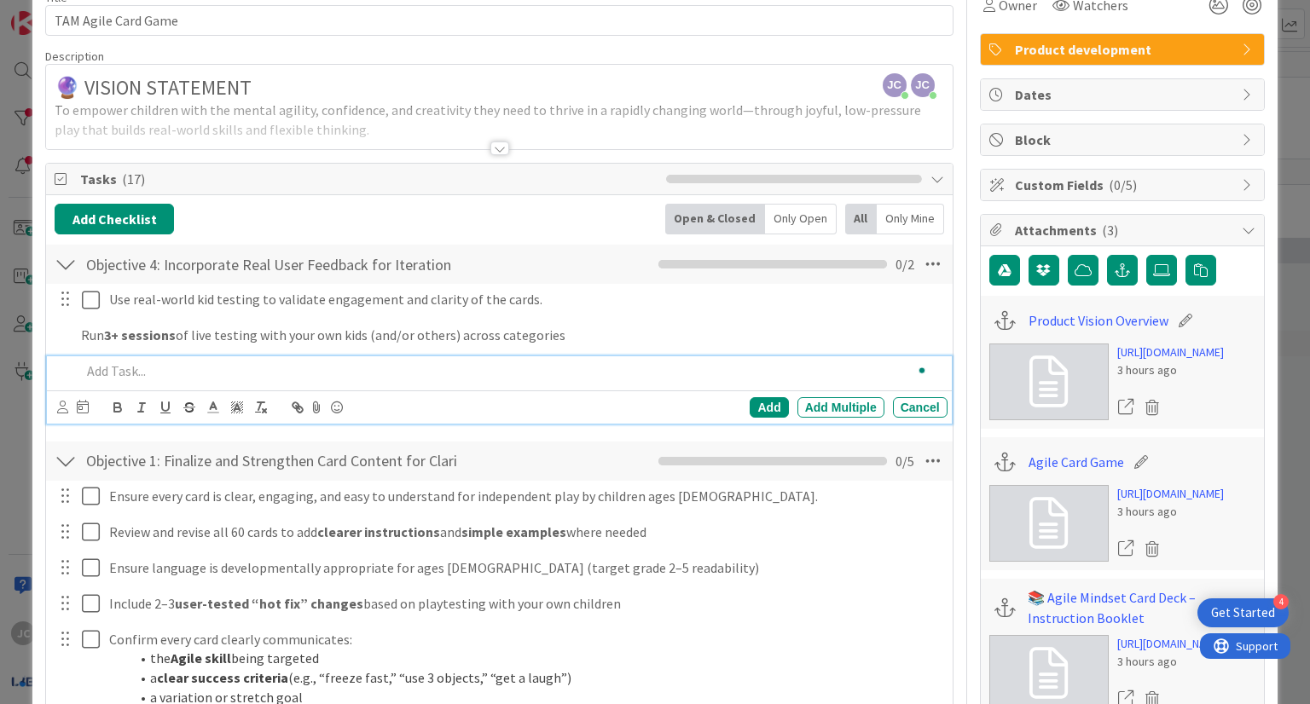
scroll to position [125, 0]
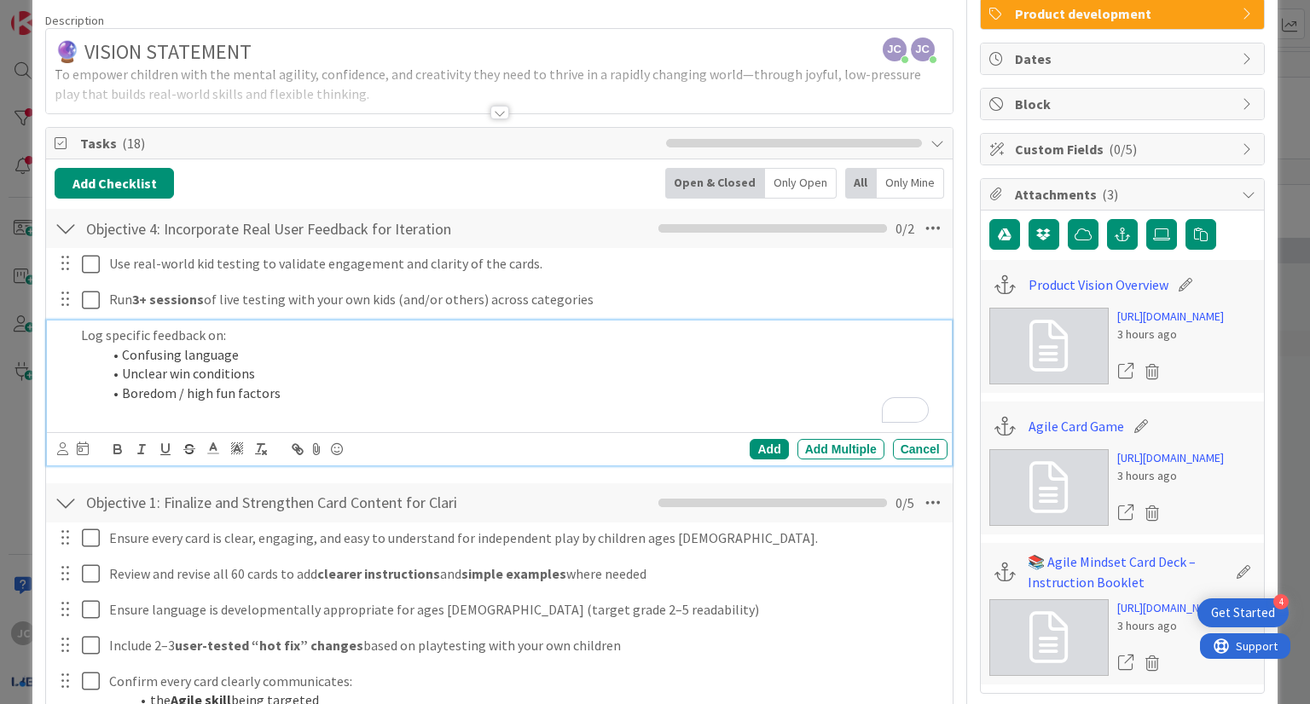
click at [478, 364] on li "Unclear win conditions" at bounding box center [520, 374] width 838 height 20
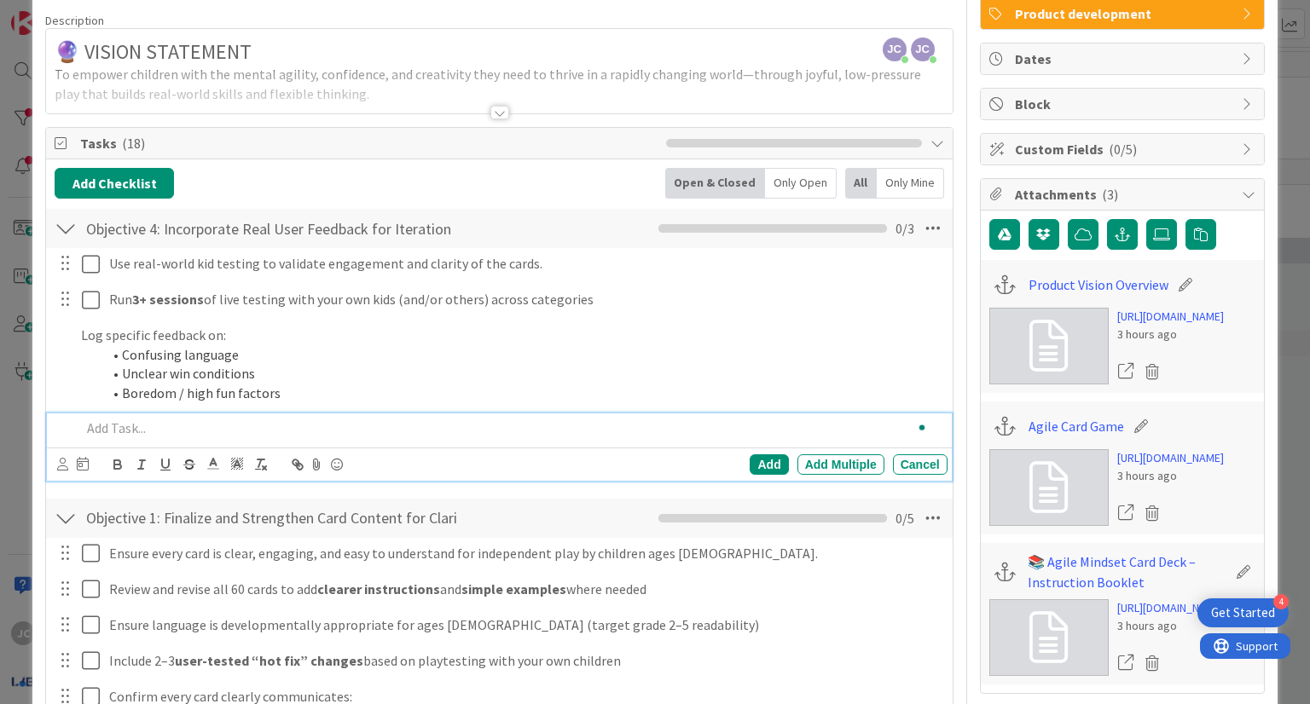
scroll to position [218, 0]
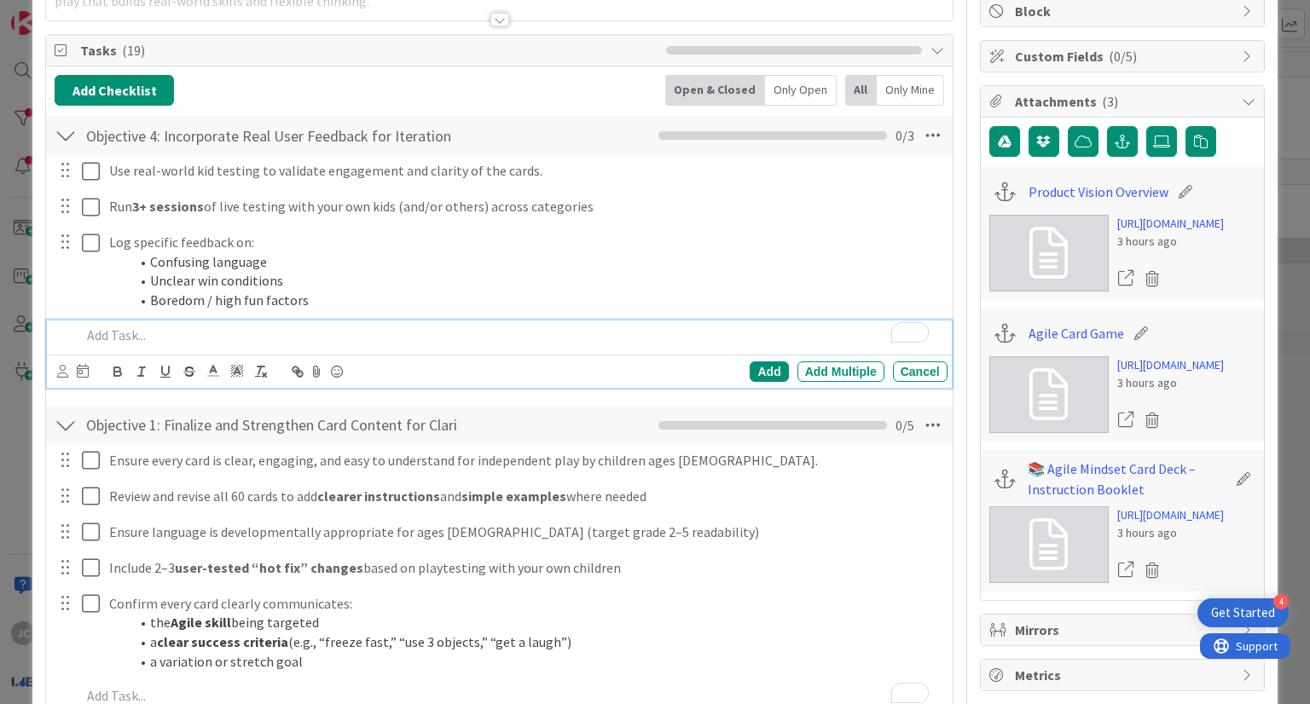
click at [389, 326] on p "To enrich screen reader interactions, please activate Accessibility in Grammarl…" at bounding box center [510, 336] width 859 height 20
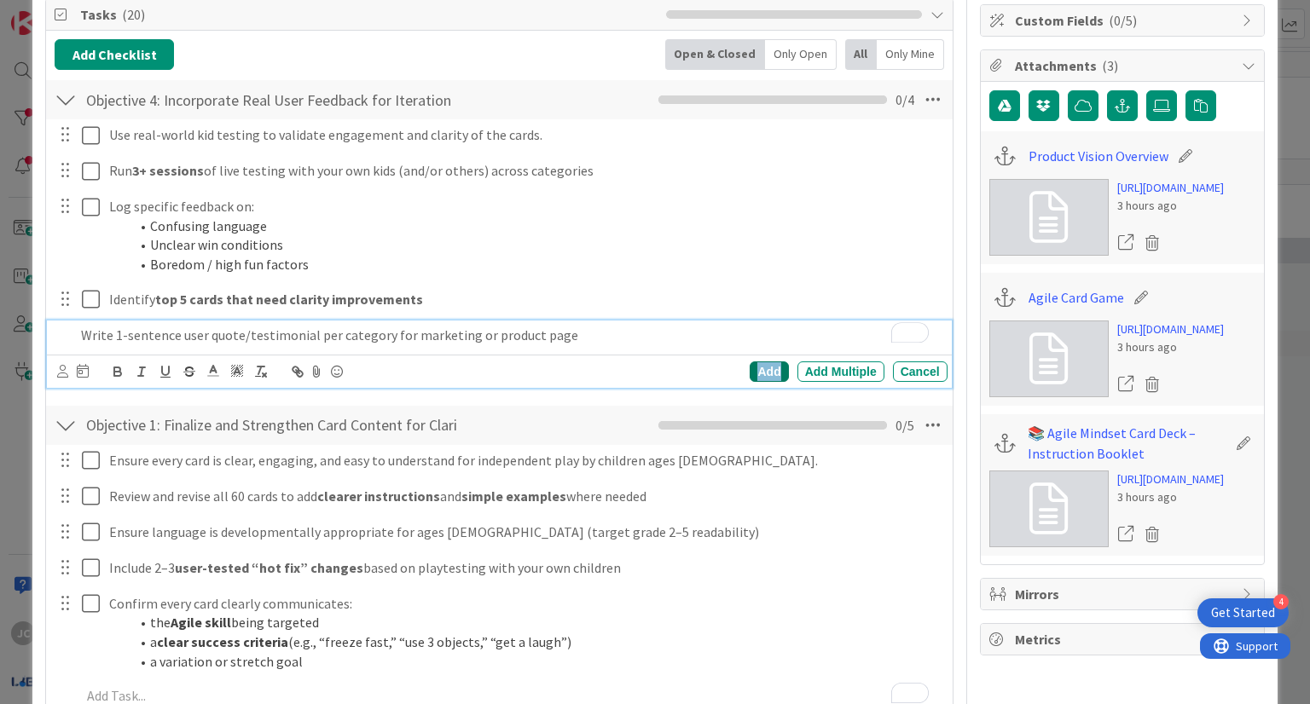
click at [750, 366] on div "Add" at bounding box center [769, 372] width 38 height 20
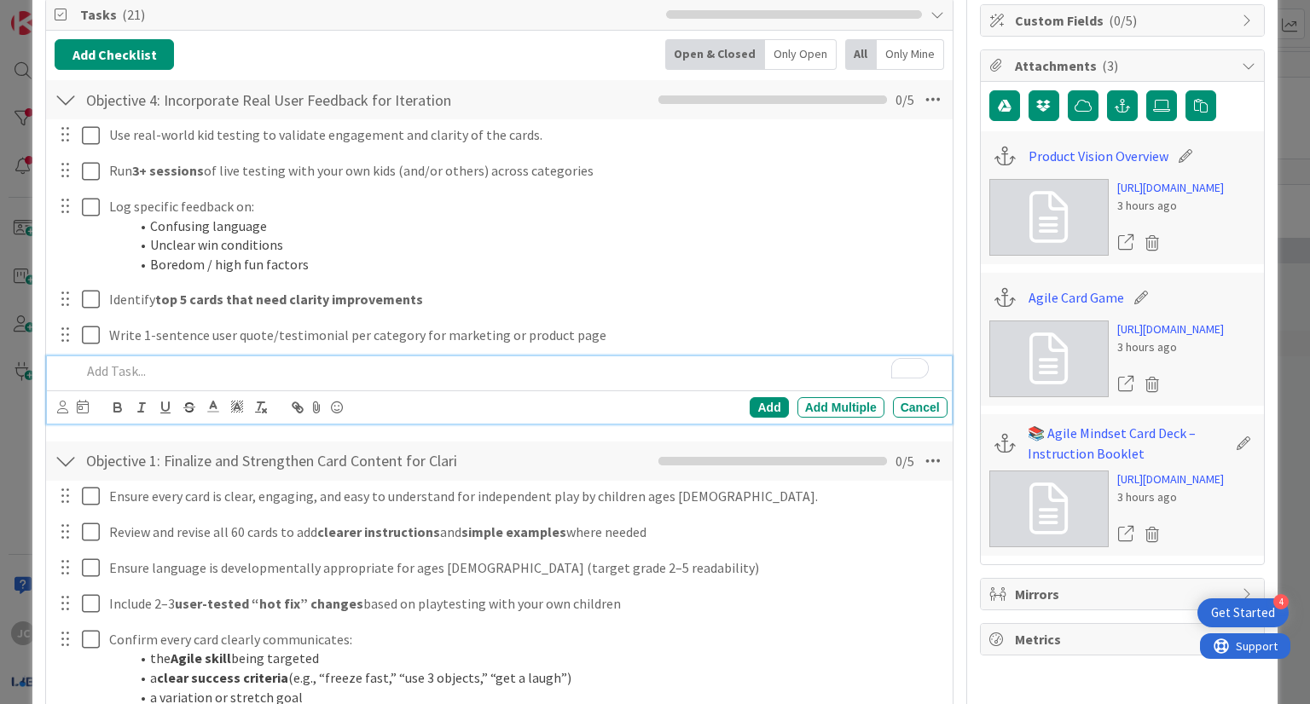
click at [495, 369] on p "To enrich screen reader interactions, please activate Accessibility in Grammarl…" at bounding box center [510, 372] width 859 height 20
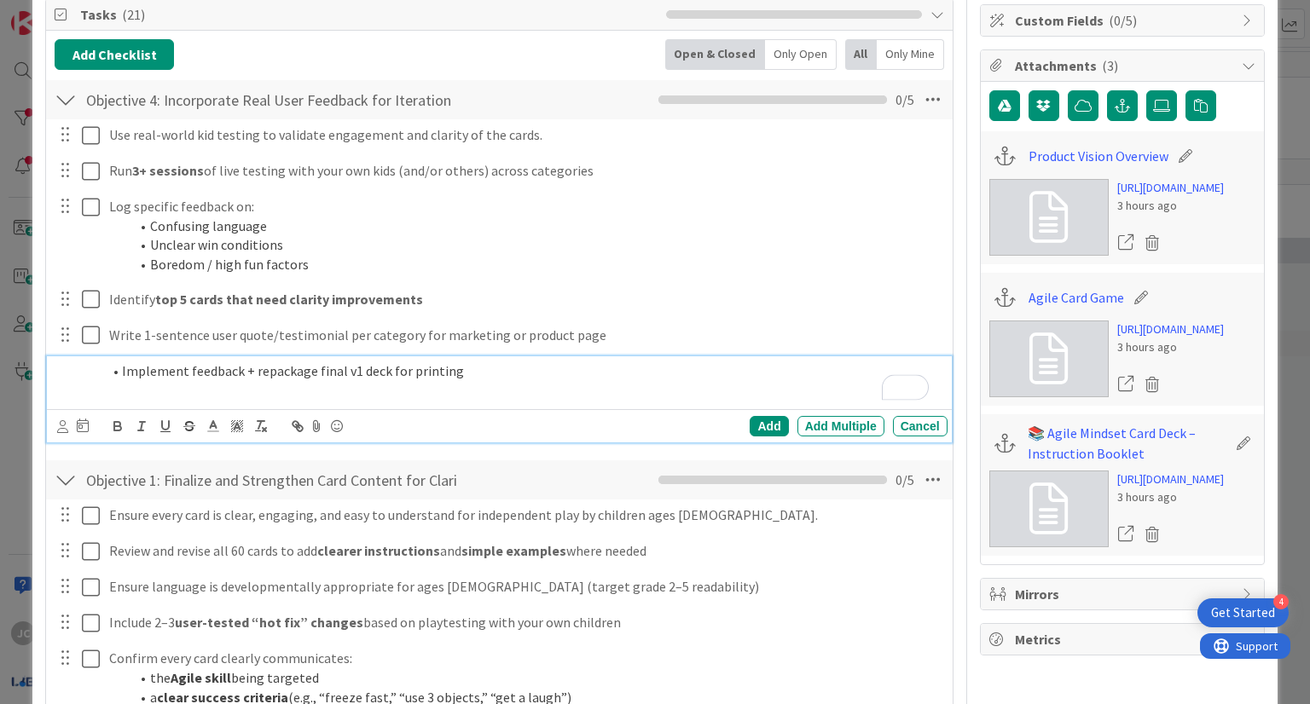
click at [119, 373] on li "Implement feedback + repackage final v1 deck for printing" at bounding box center [520, 372] width 838 height 20
click at [758, 428] on div "Add" at bounding box center [769, 426] width 38 height 20
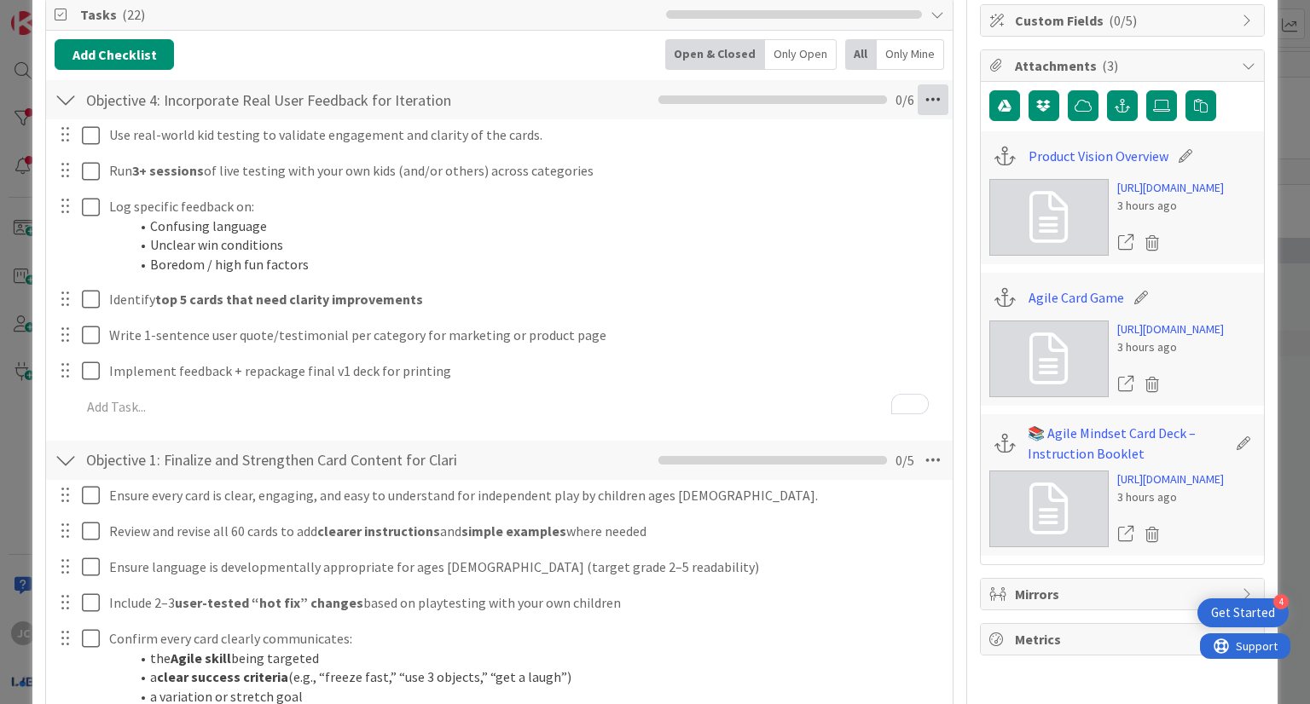
click at [928, 101] on icon at bounding box center [933, 99] width 31 height 31
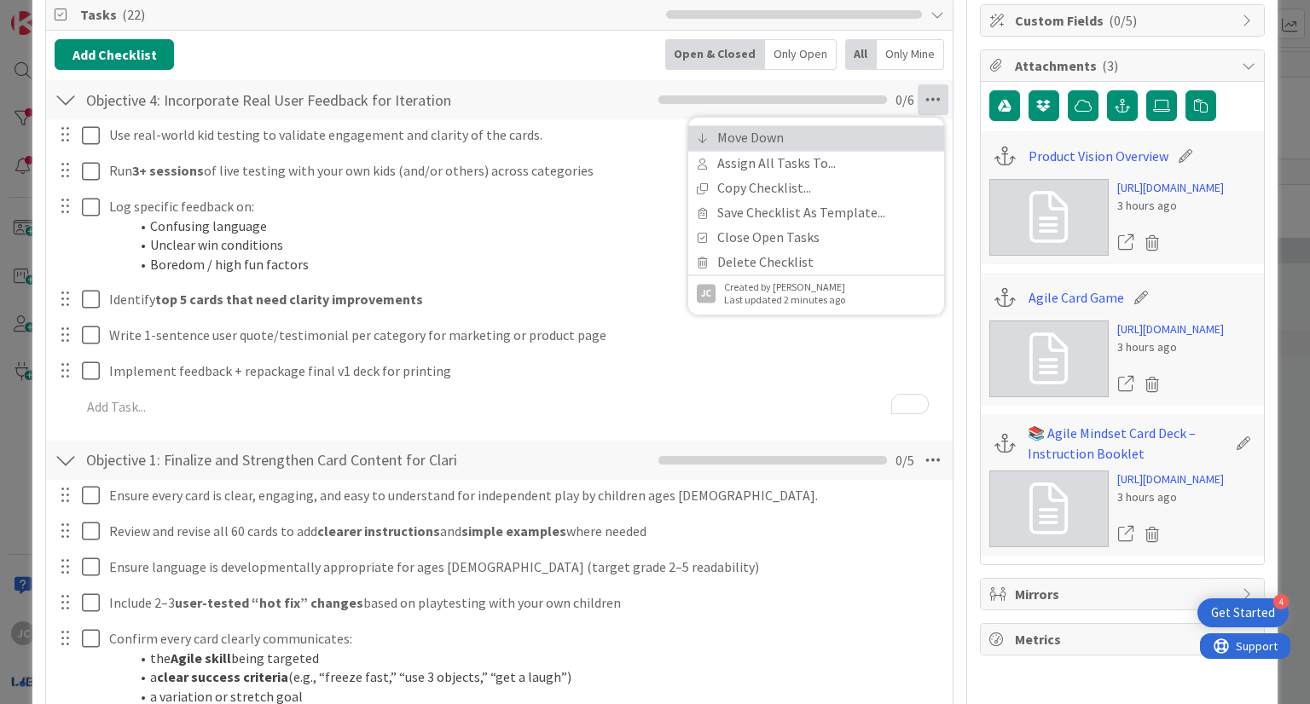
click at [863, 134] on link "Move Down" at bounding box center [816, 137] width 256 height 25
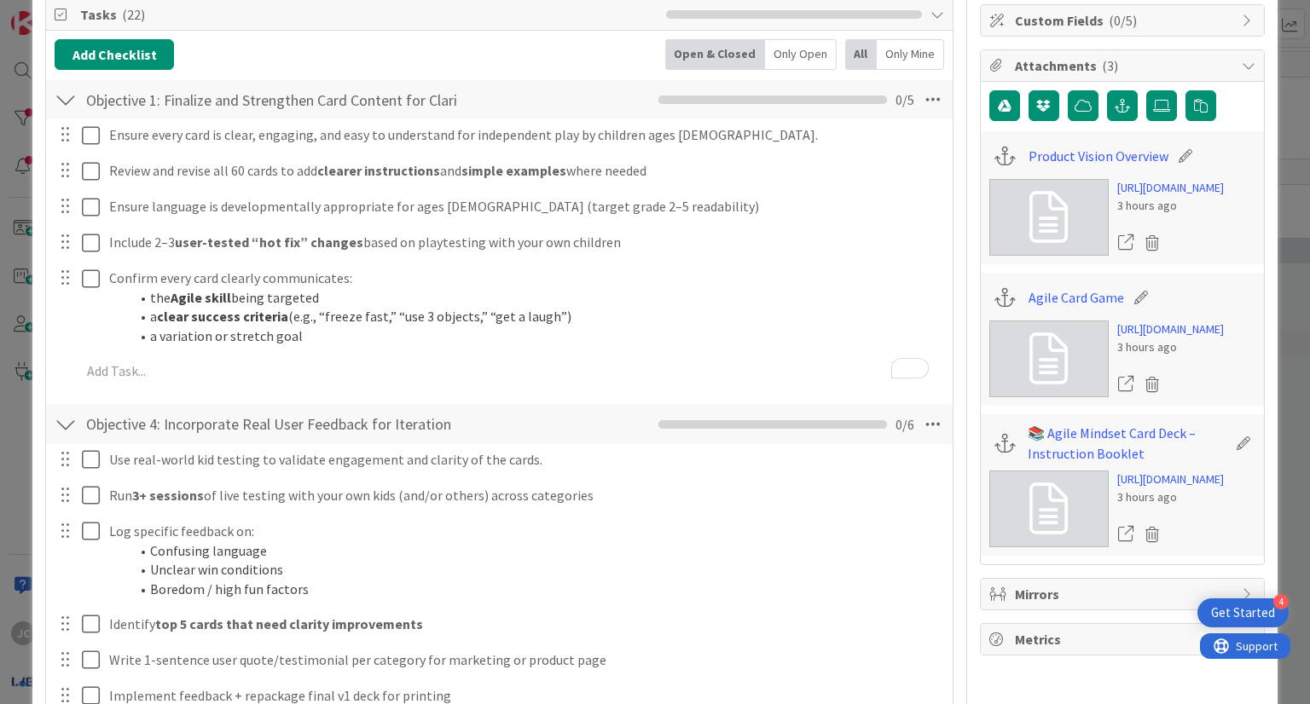
scroll to position [656, 0]
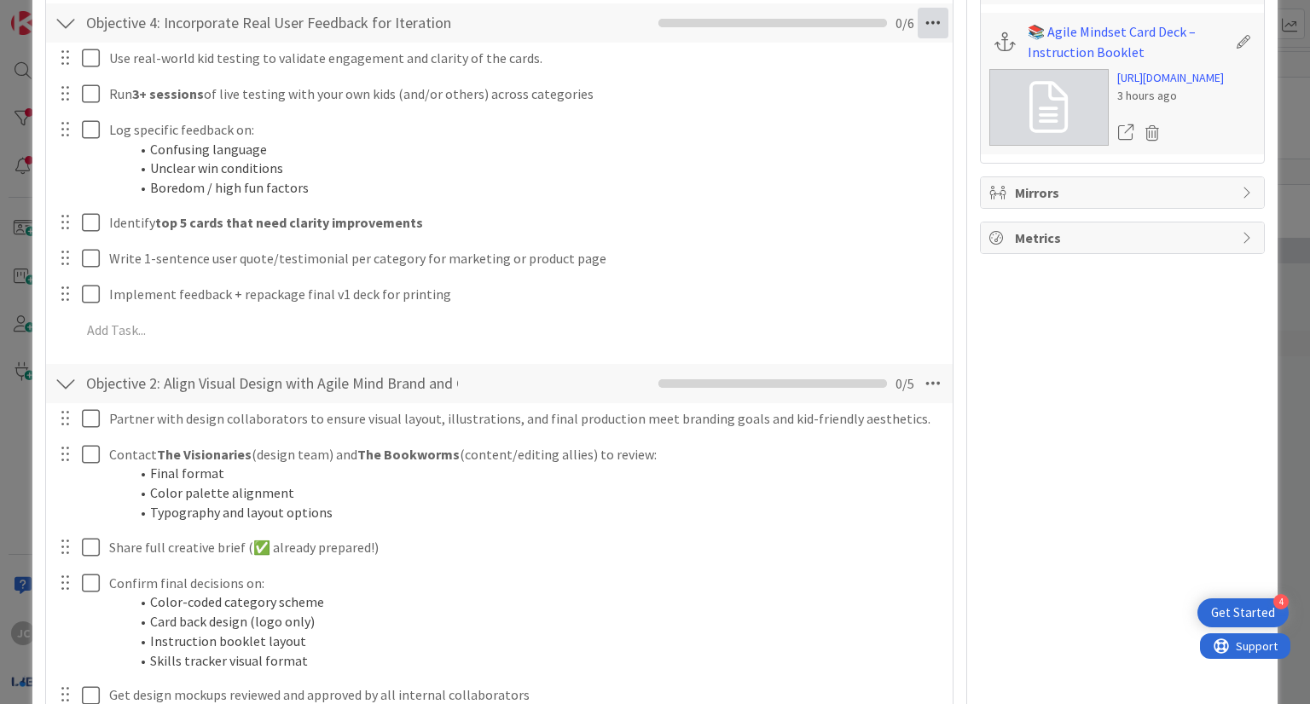
click at [920, 28] on icon at bounding box center [933, 23] width 31 height 31
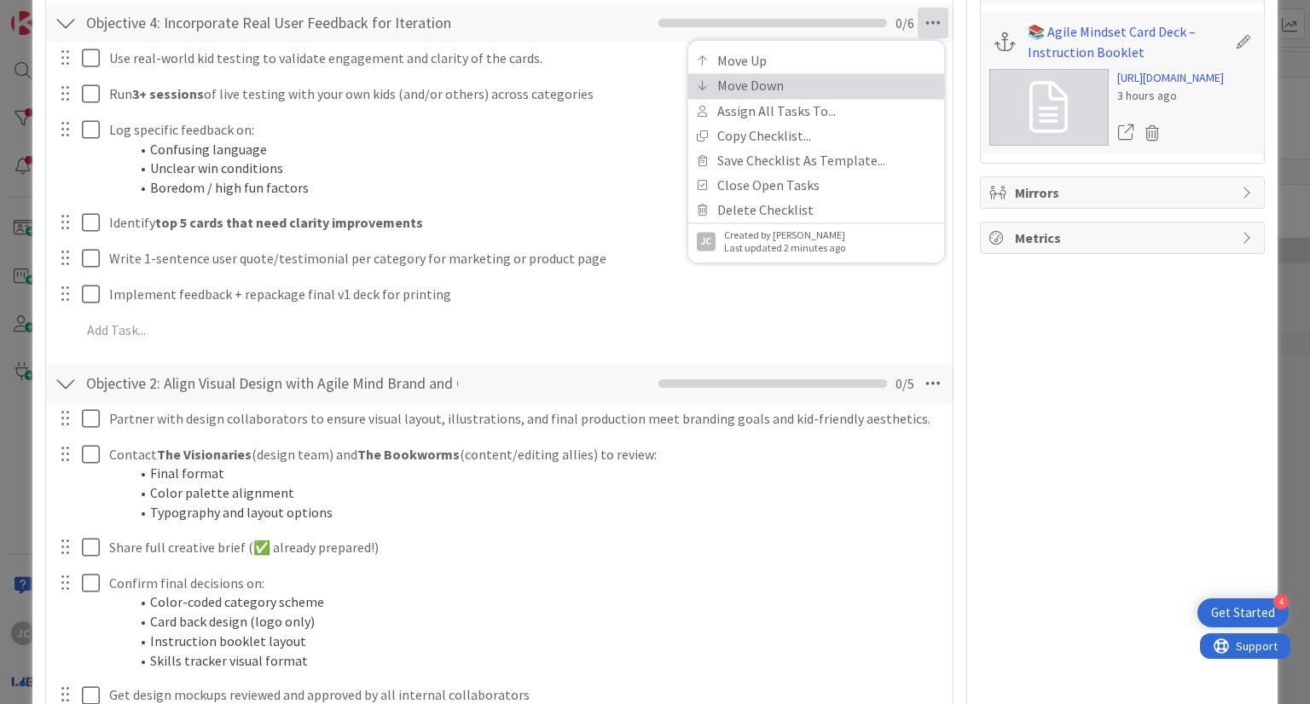
click at [837, 90] on link "Move Down" at bounding box center [816, 85] width 256 height 25
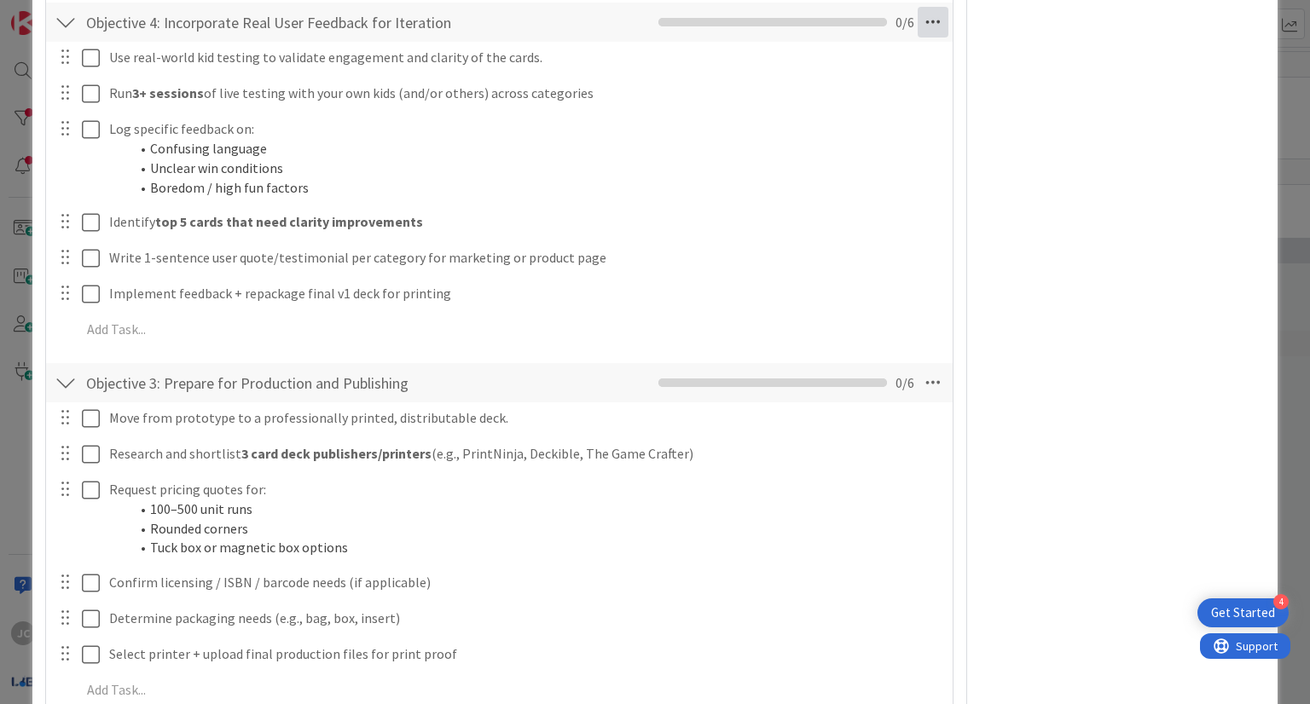
click at [918, 29] on icon at bounding box center [933, 22] width 31 height 31
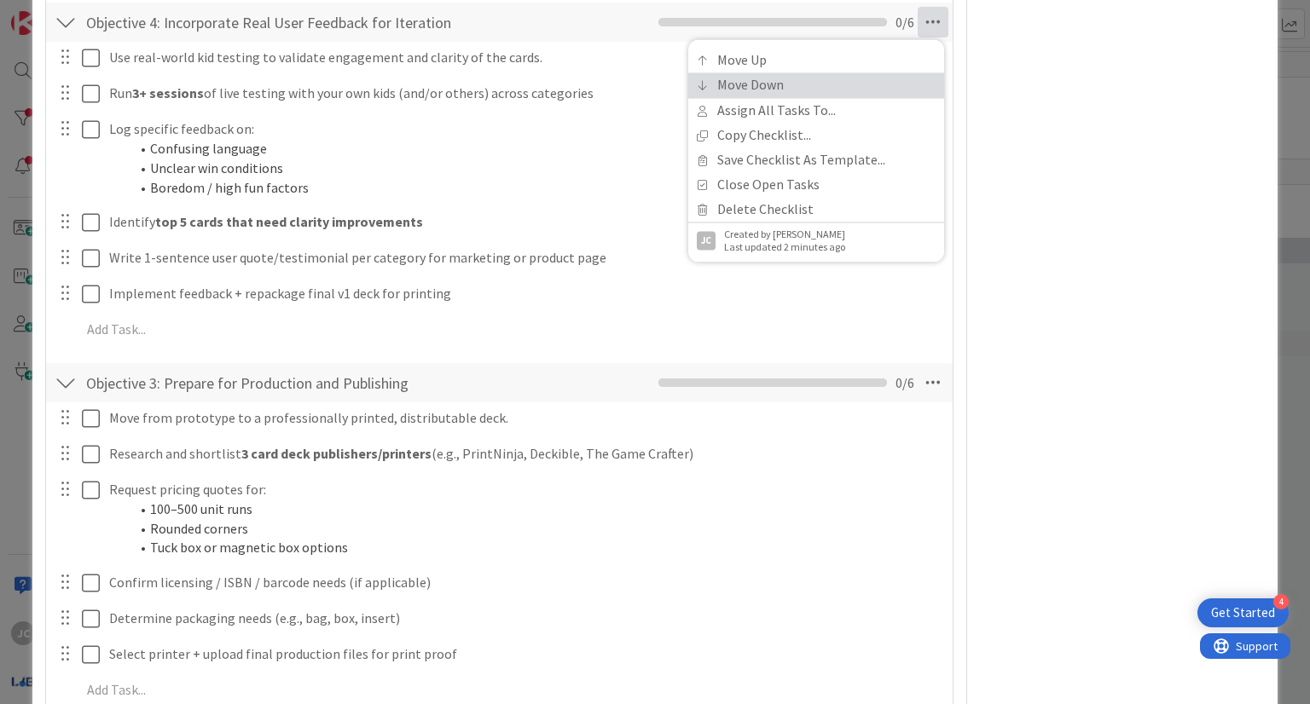
click at [823, 90] on link "Move Down" at bounding box center [816, 85] width 256 height 25
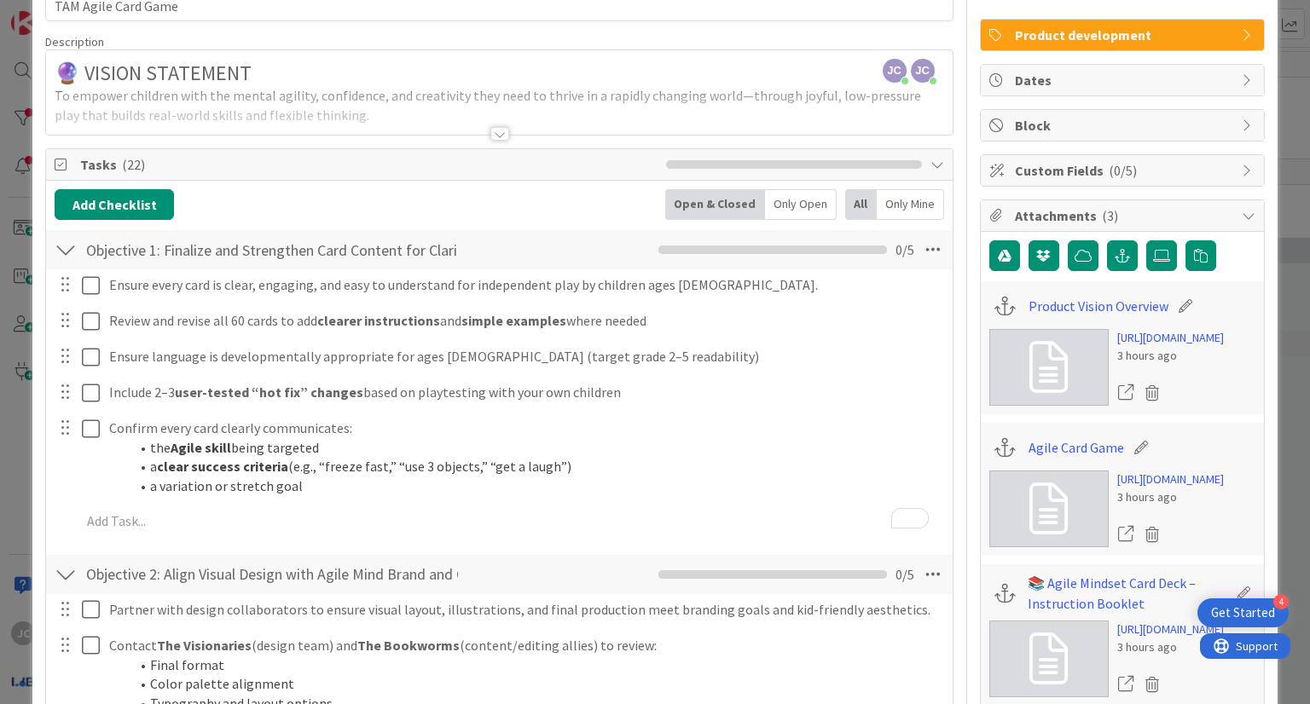
scroll to position [63, 0]
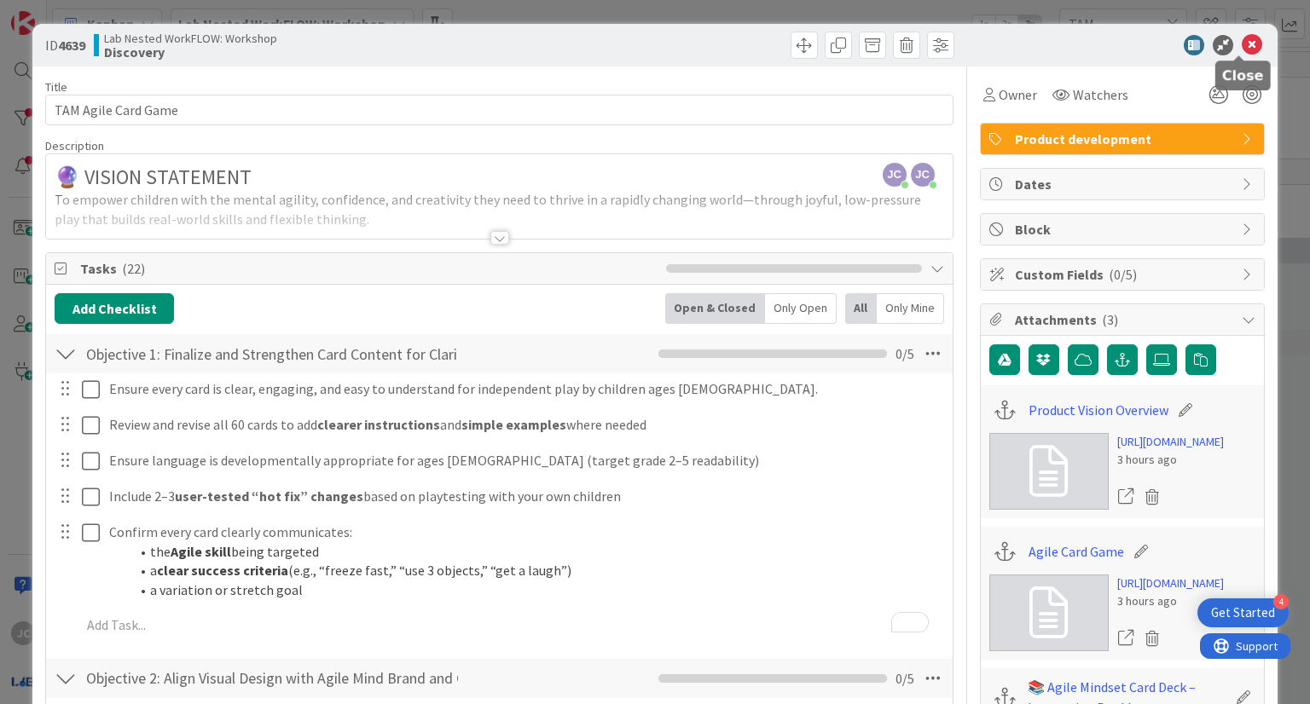
click at [1242, 45] on icon at bounding box center [1252, 45] width 20 height 20
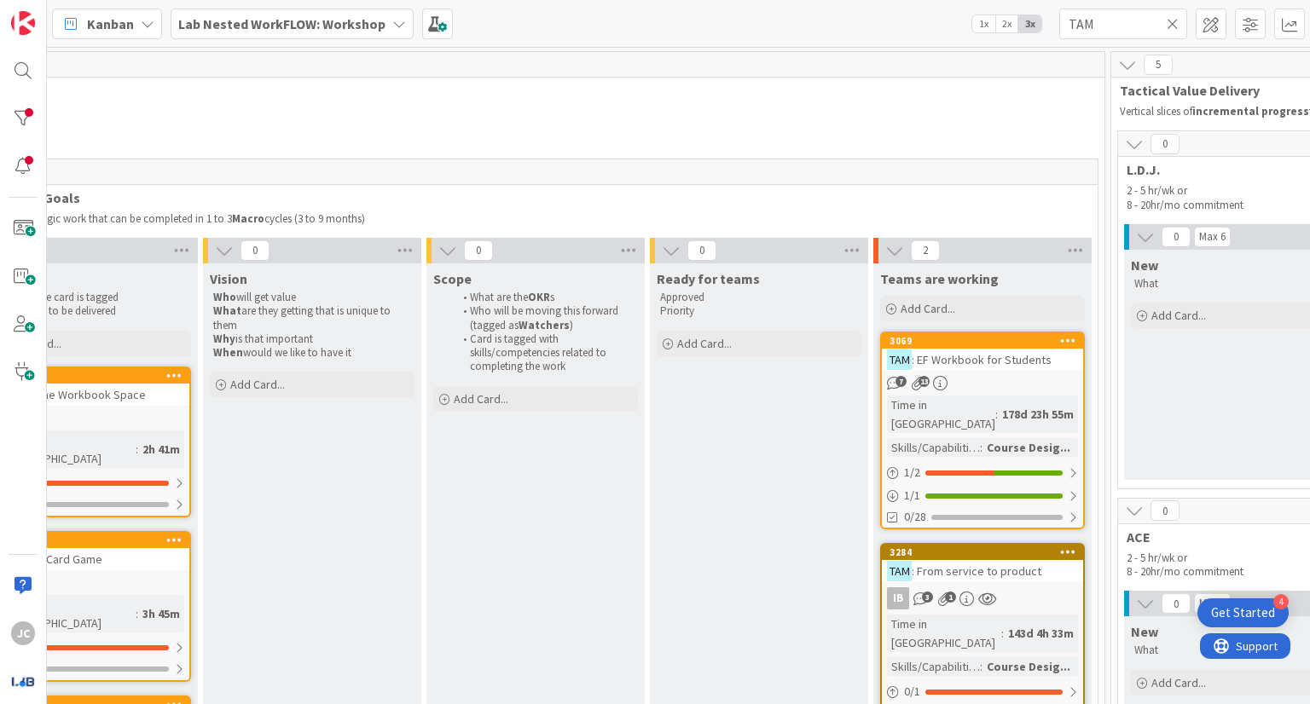
scroll to position [0, 1903]
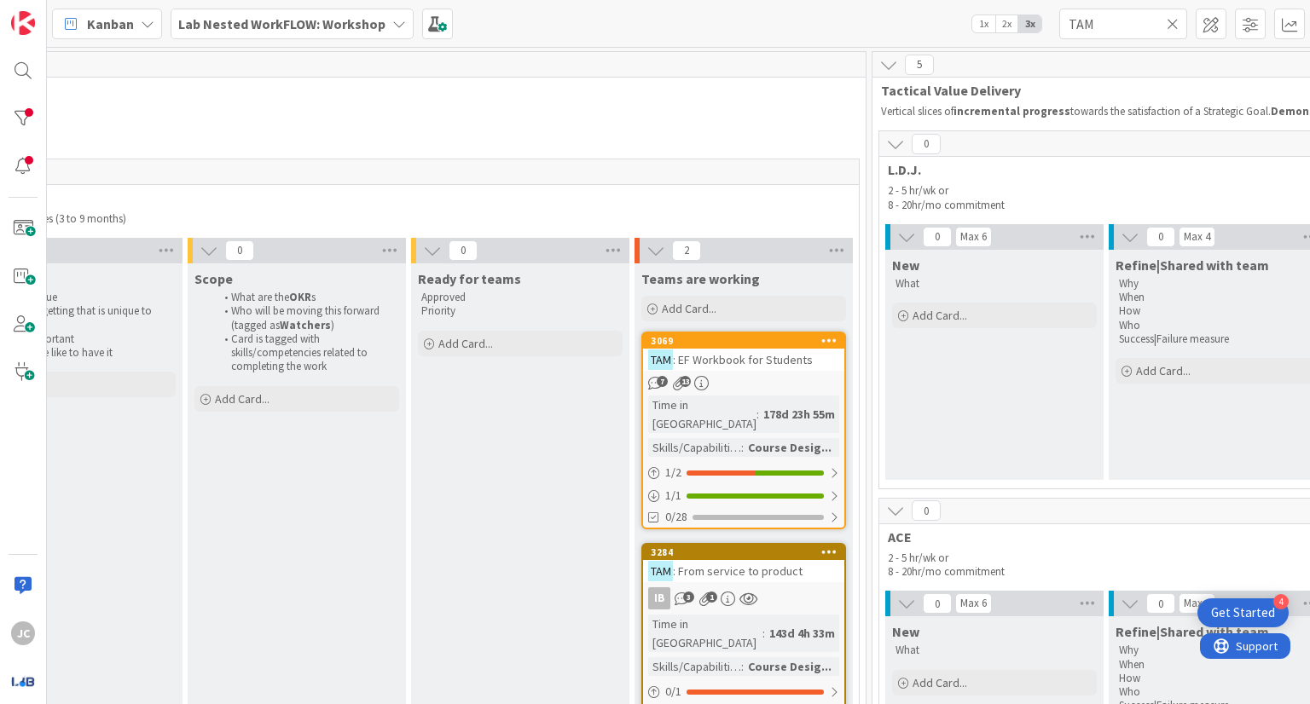
click at [737, 363] on span ": EF Workbook for Students" at bounding box center [743, 359] width 140 height 15
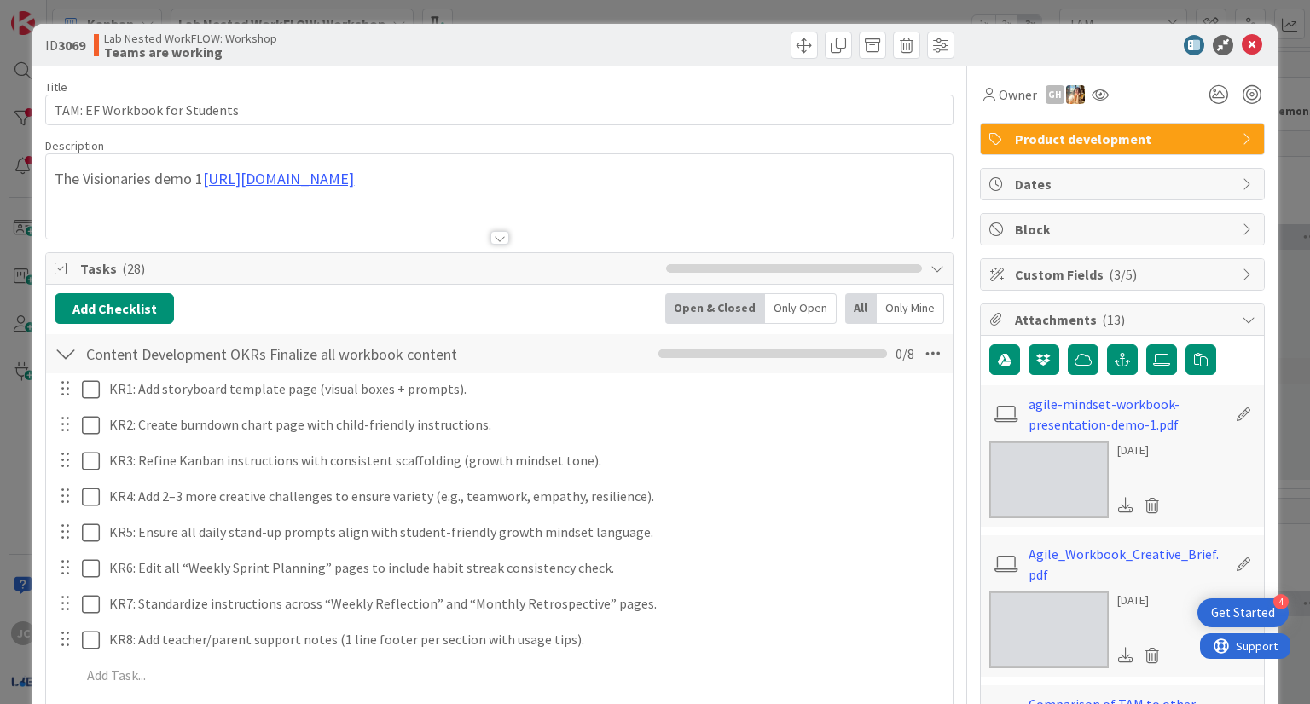
click at [490, 244] on div at bounding box center [499, 238] width 19 height 14
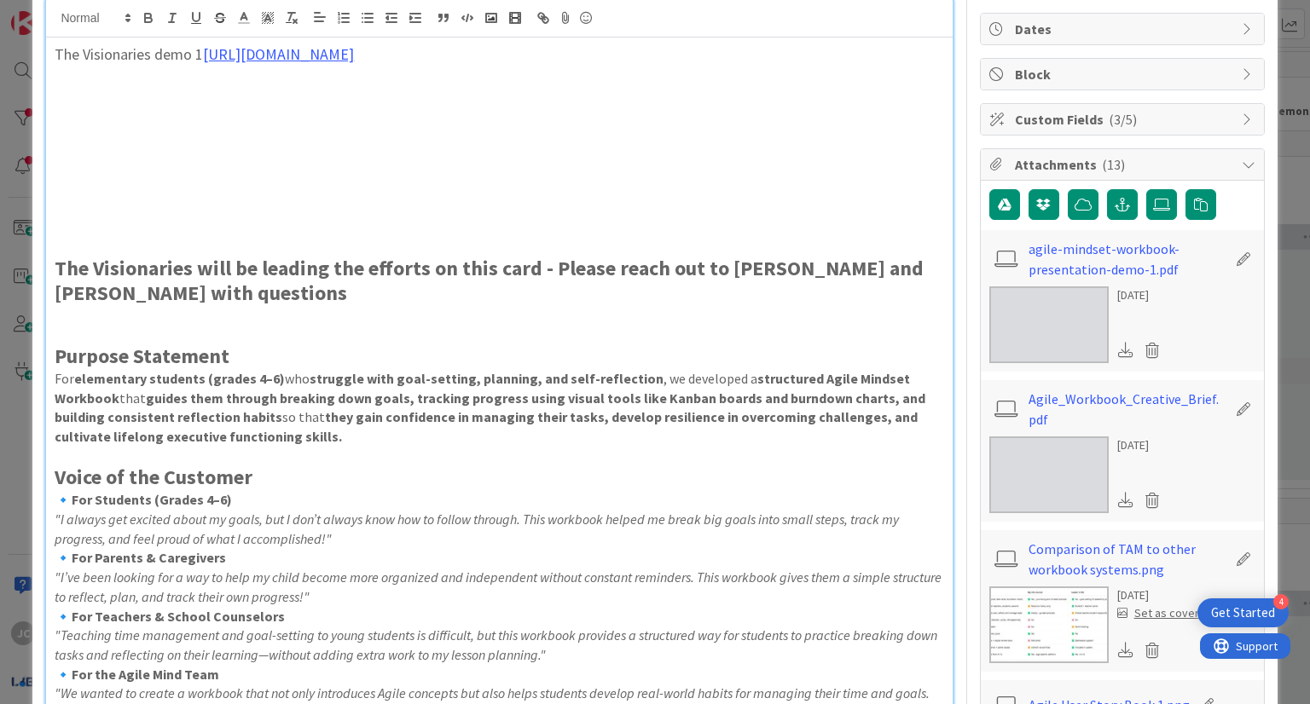
scroll to position [313, 0]
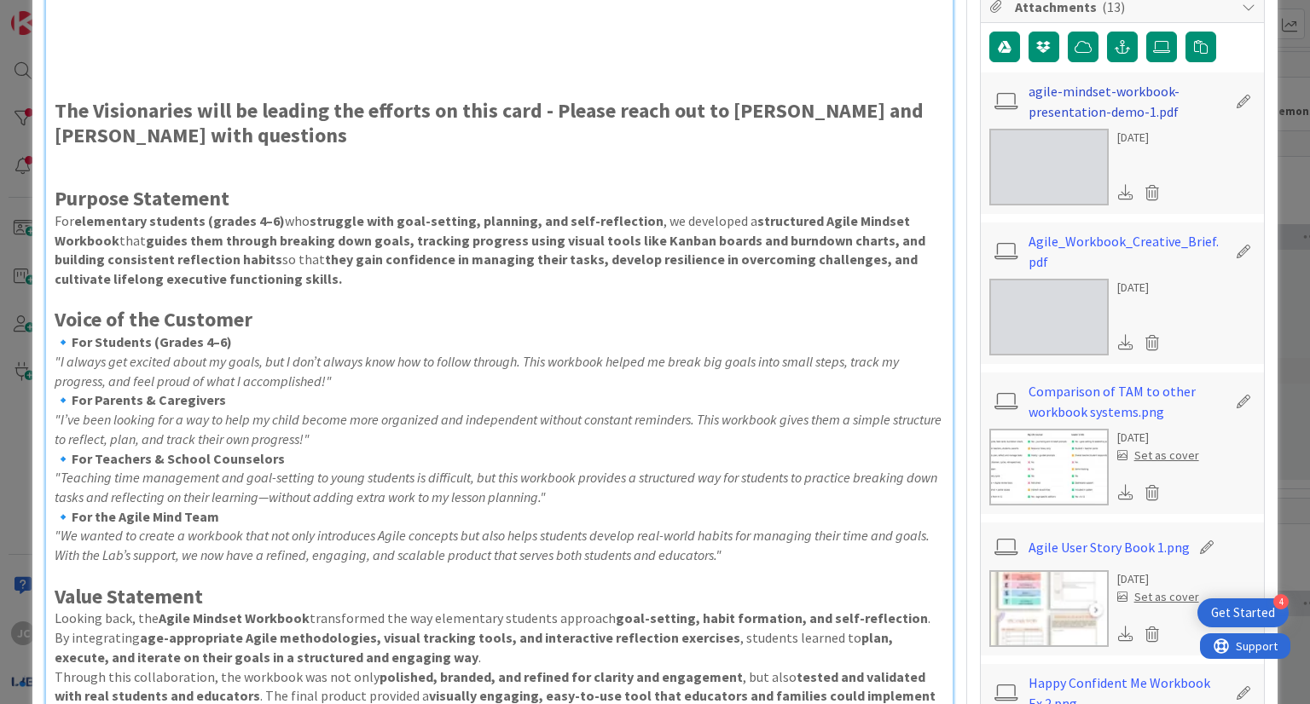
click at [1112, 111] on link "agile-mindset-workbook-presentation-demo-1.pdf" at bounding box center [1127, 101] width 198 height 41
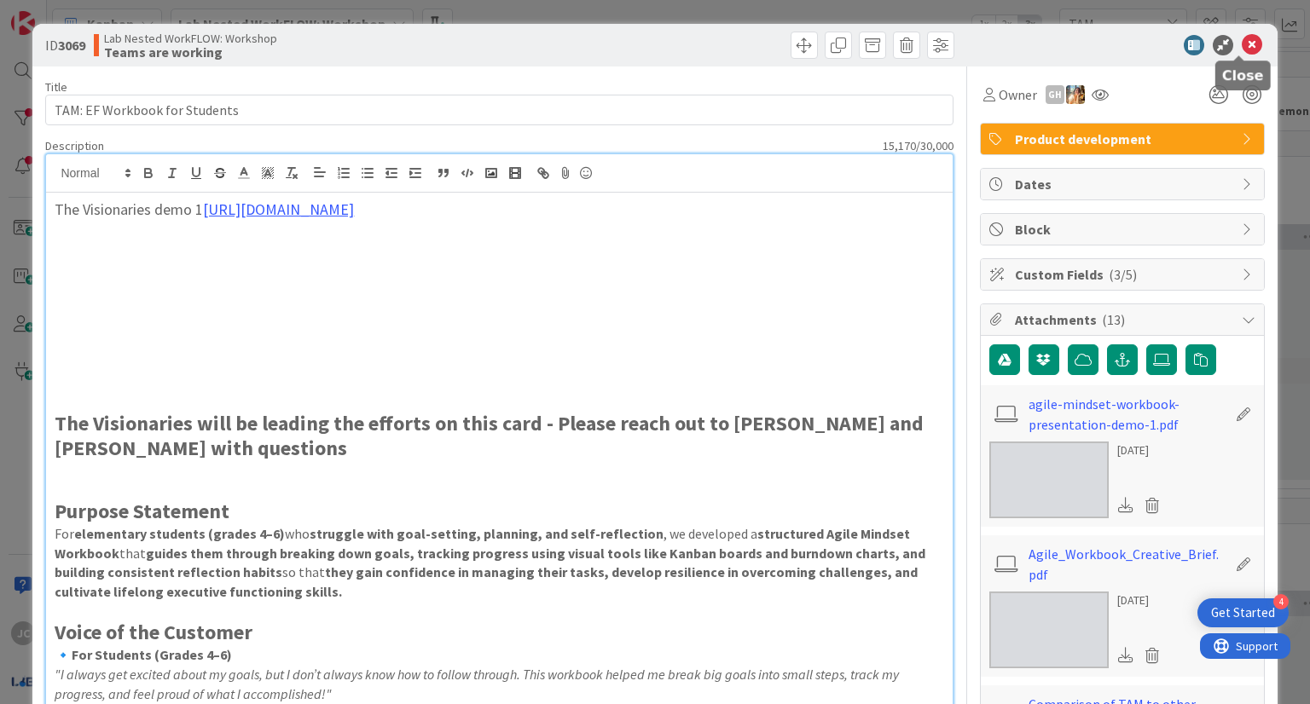
click at [1245, 41] on icon at bounding box center [1252, 45] width 20 height 20
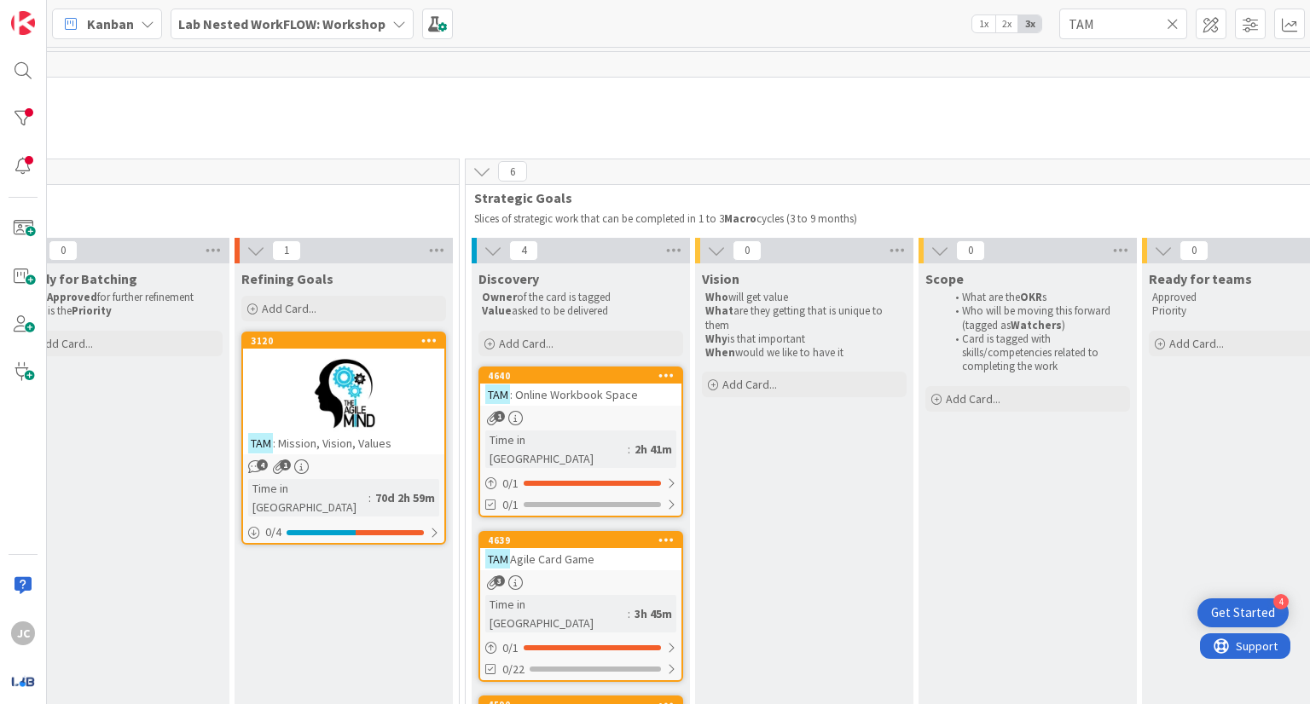
scroll to position [0, 1163]
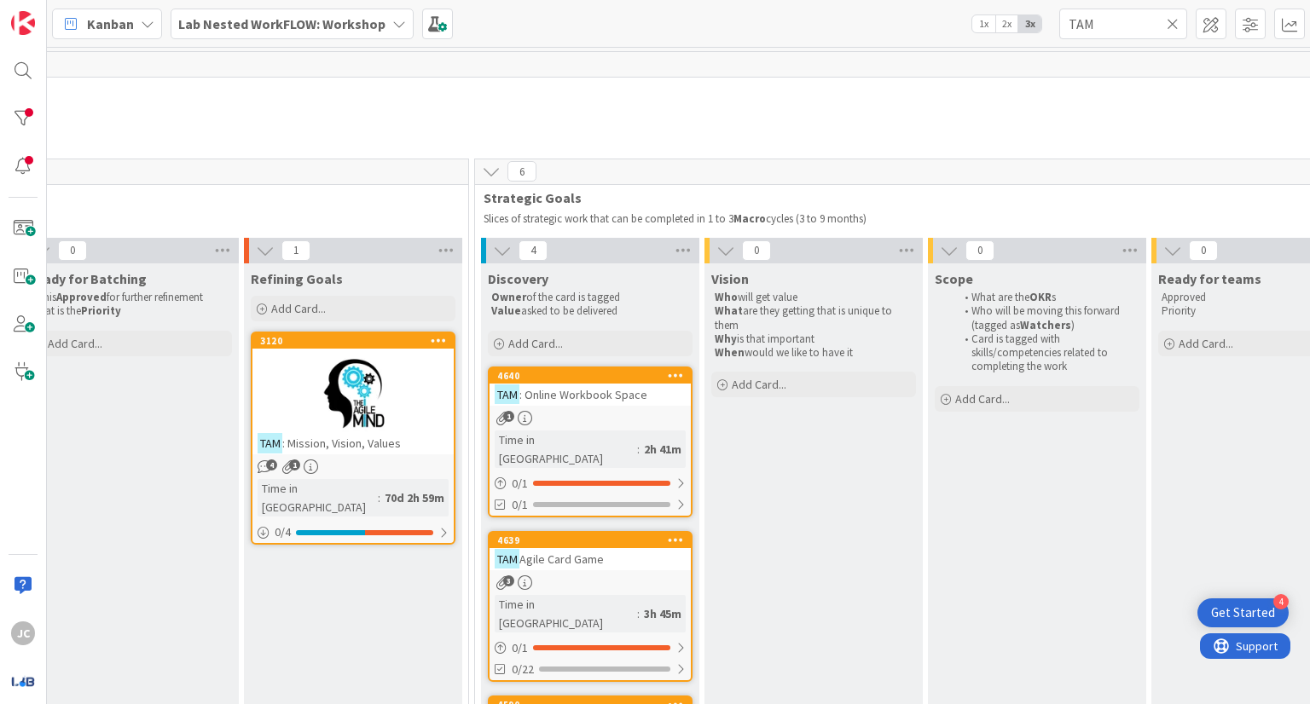
click at [647, 548] on div "TAM Agile Card Game" at bounding box center [589, 559] width 201 height 22
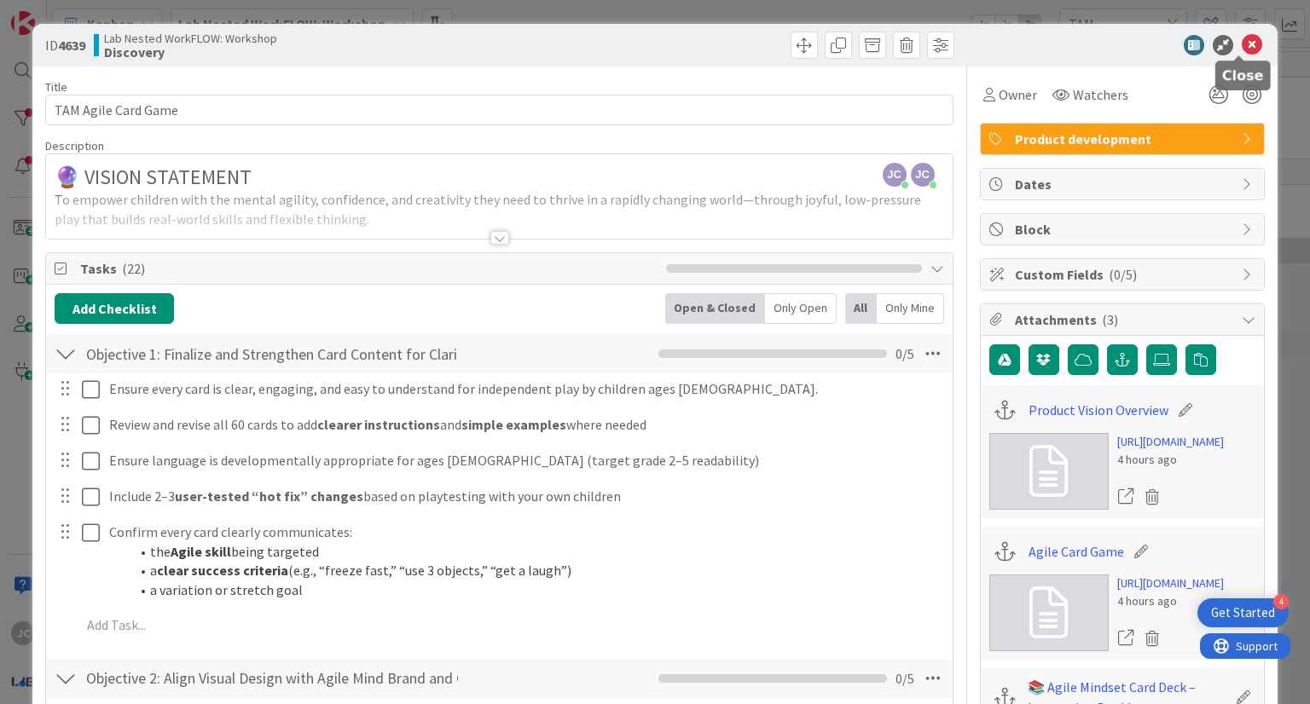
click at [1242, 45] on icon at bounding box center [1252, 45] width 20 height 20
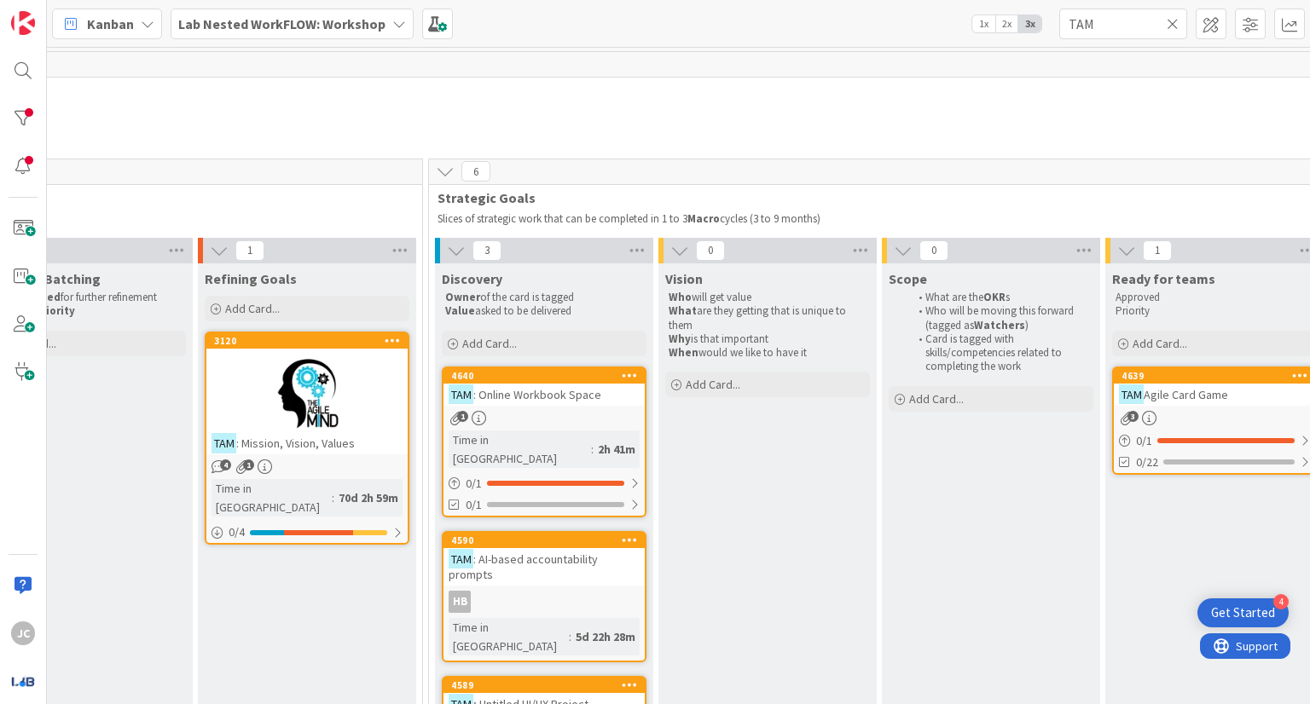
scroll to position [0, 1194]
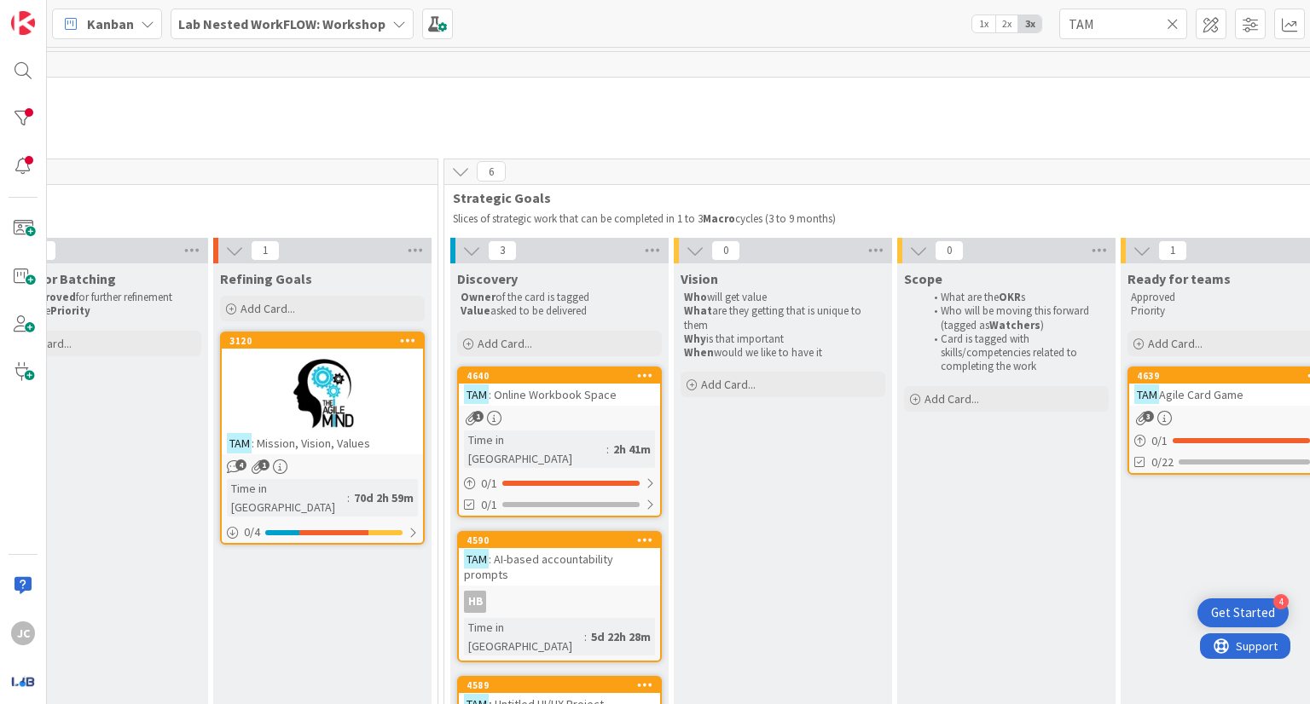
click at [383, 393] on div at bounding box center [322, 394] width 201 height 77
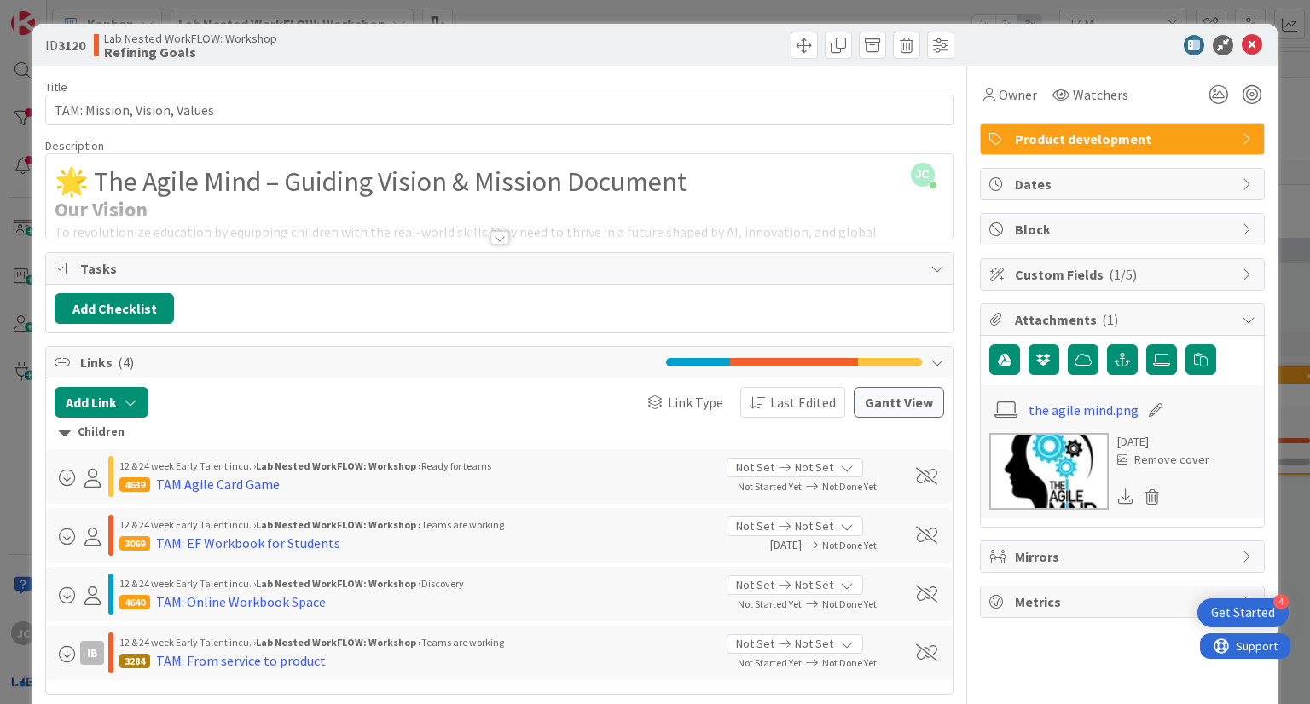
click at [492, 240] on div at bounding box center [499, 238] width 19 height 14
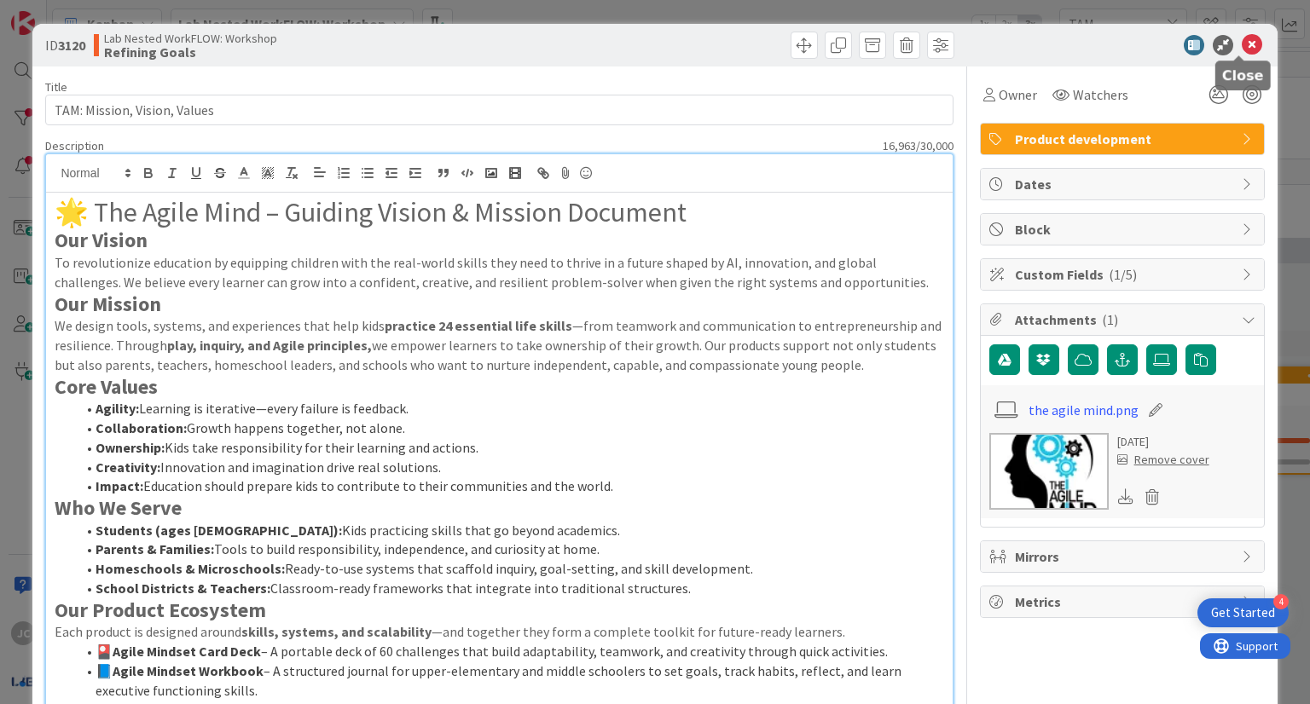
click at [1242, 42] on icon at bounding box center [1252, 45] width 20 height 20
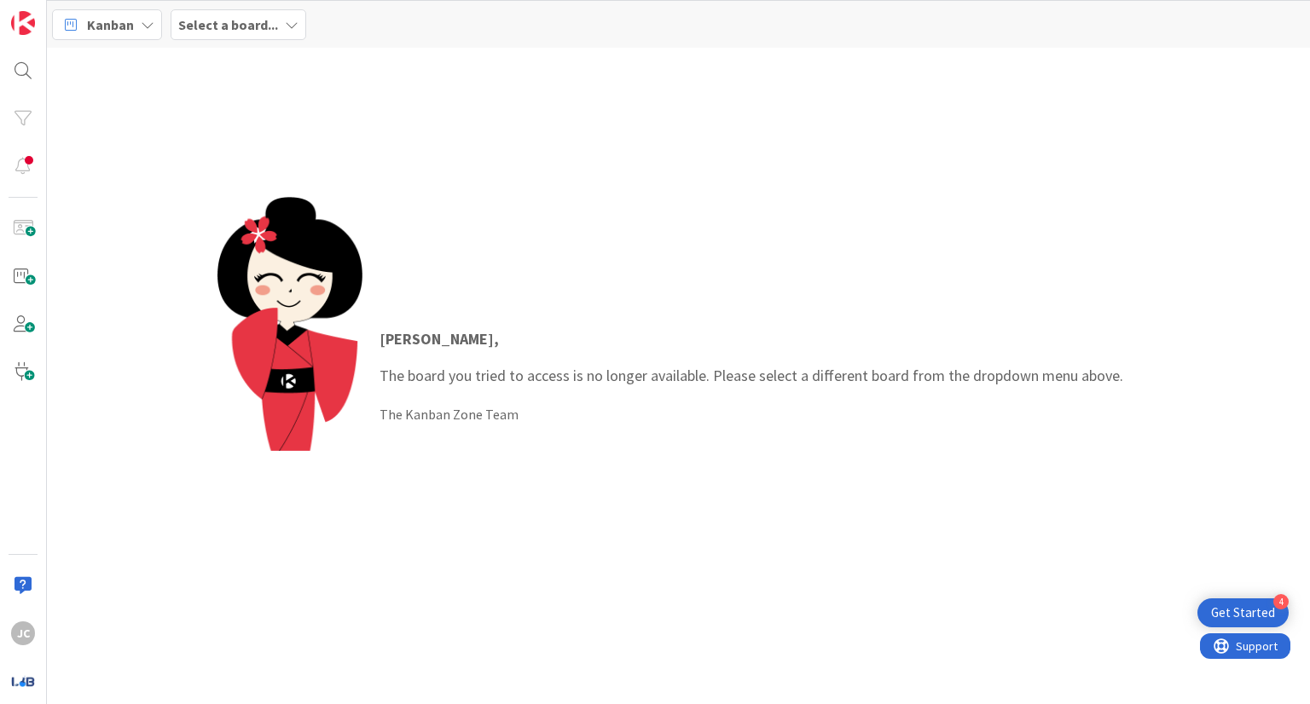
click at [1248, 307] on div "[PERSON_NAME] , The board you tried to access is no longer available. Please se…" at bounding box center [678, 376] width 1263 height 657
click at [988, 153] on div "[PERSON_NAME] , The board you tried to access is no longer available. Please se…" at bounding box center [678, 376] width 1263 height 657
